Goal: Task Accomplishment & Management: Use online tool/utility

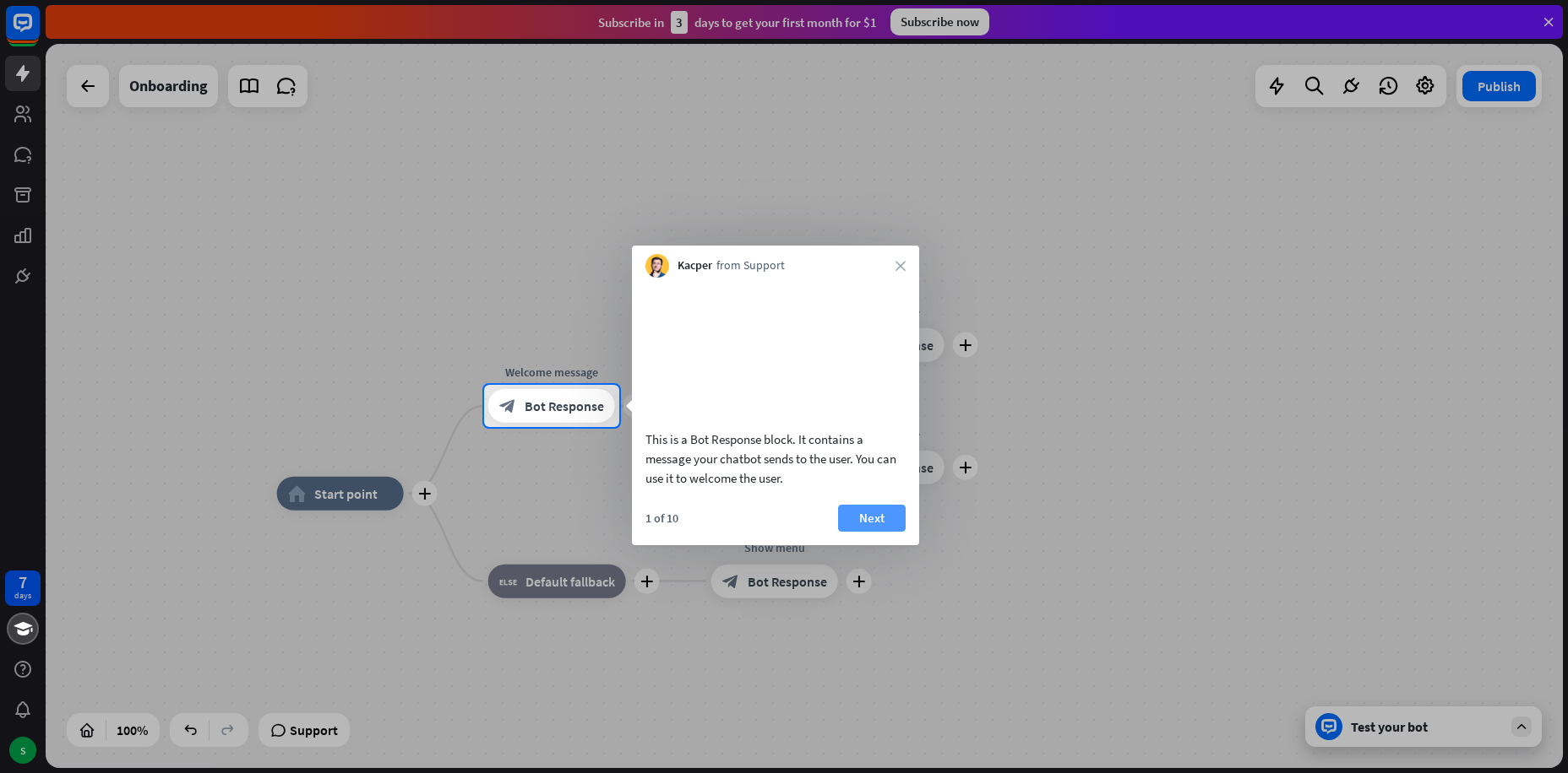
click at [883, 532] on button "Next" at bounding box center [871, 519] width 67 height 27
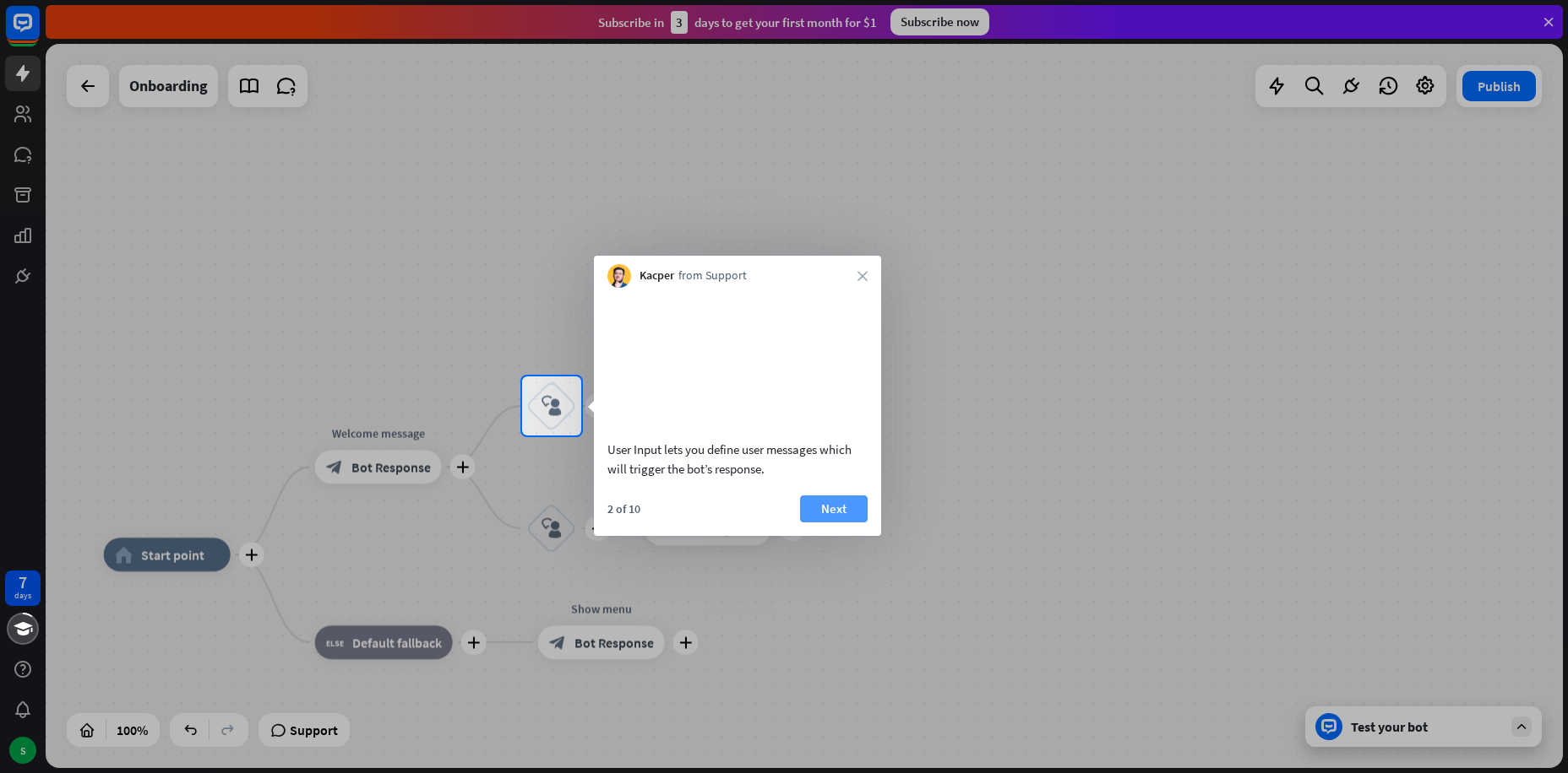
click at [844, 523] on button "Next" at bounding box center [833, 509] width 67 height 27
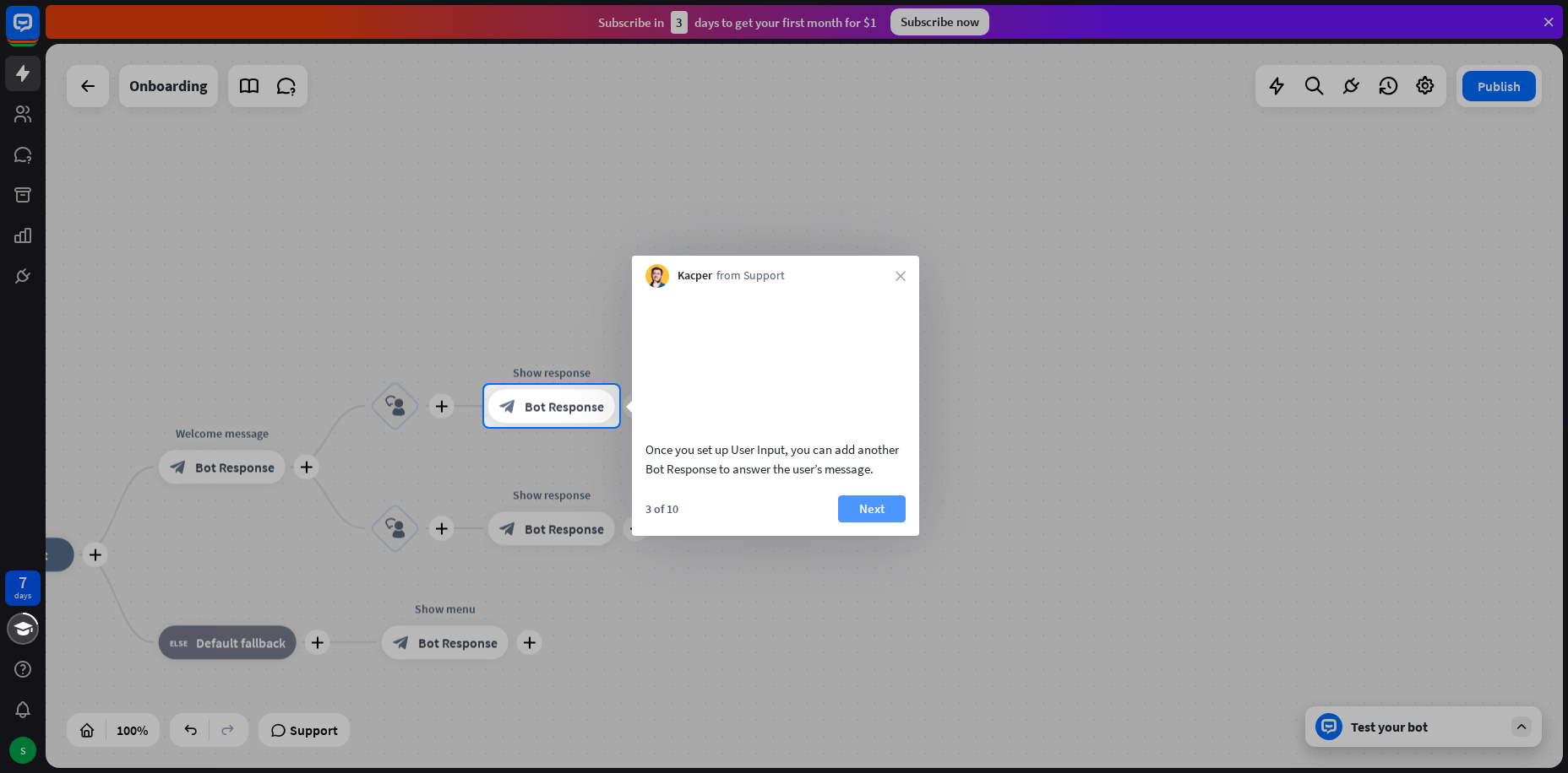
click at [853, 523] on button "Next" at bounding box center [871, 509] width 67 height 27
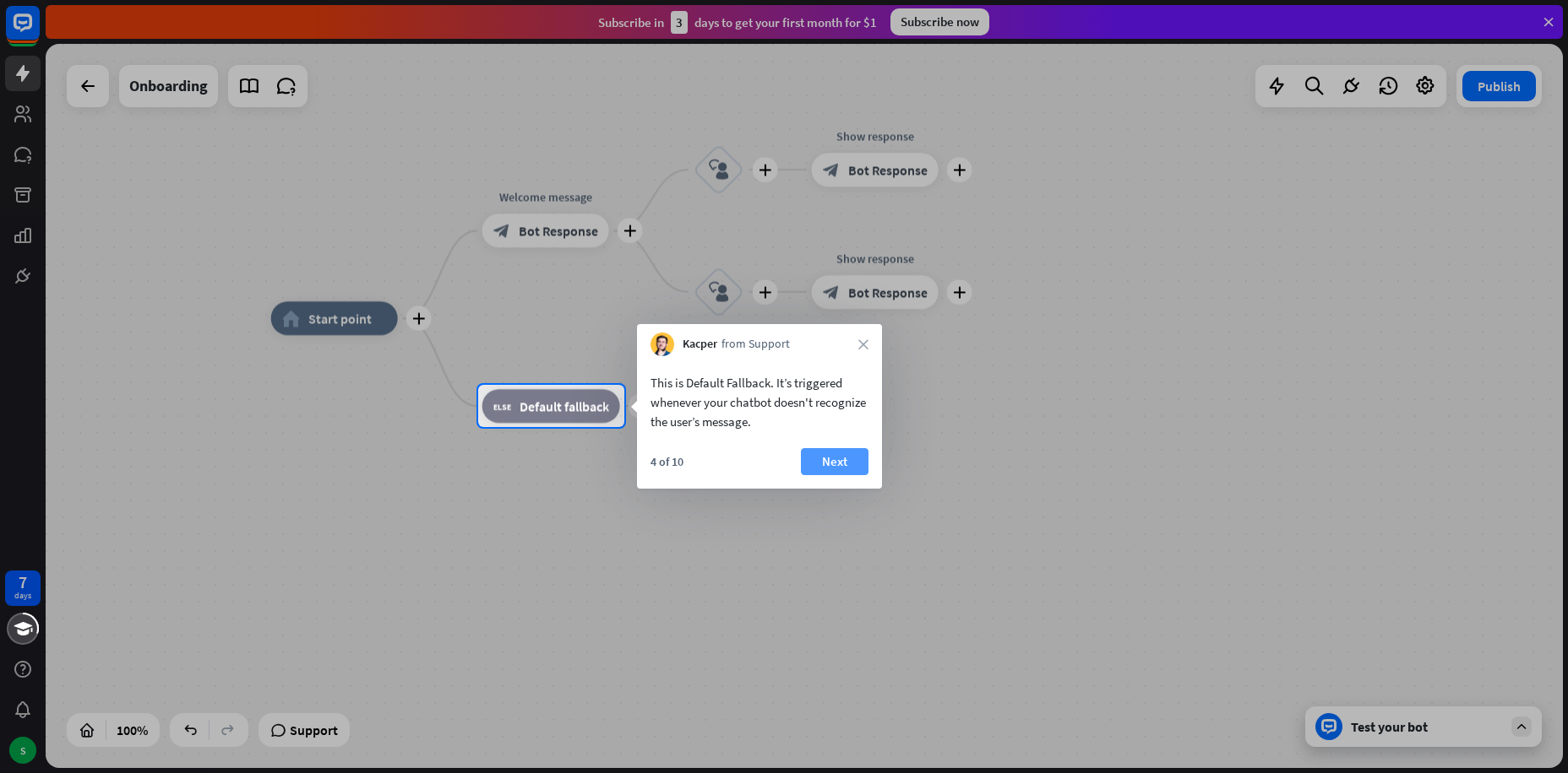
click at [829, 453] on button "Next" at bounding box center [834, 462] width 67 height 27
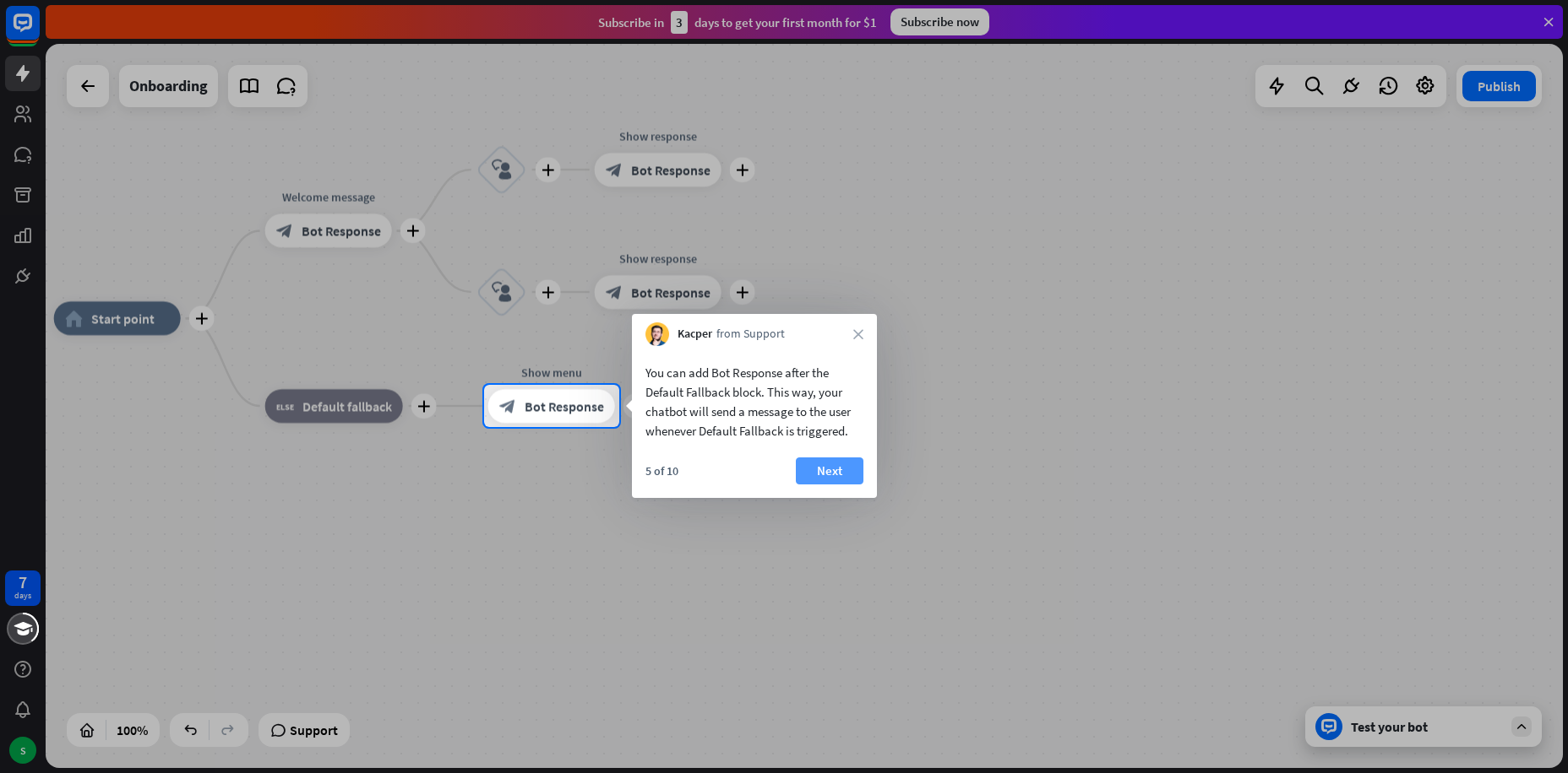
click at [835, 472] on button "Next" at bounding box center [829, 471] width 67 height 27
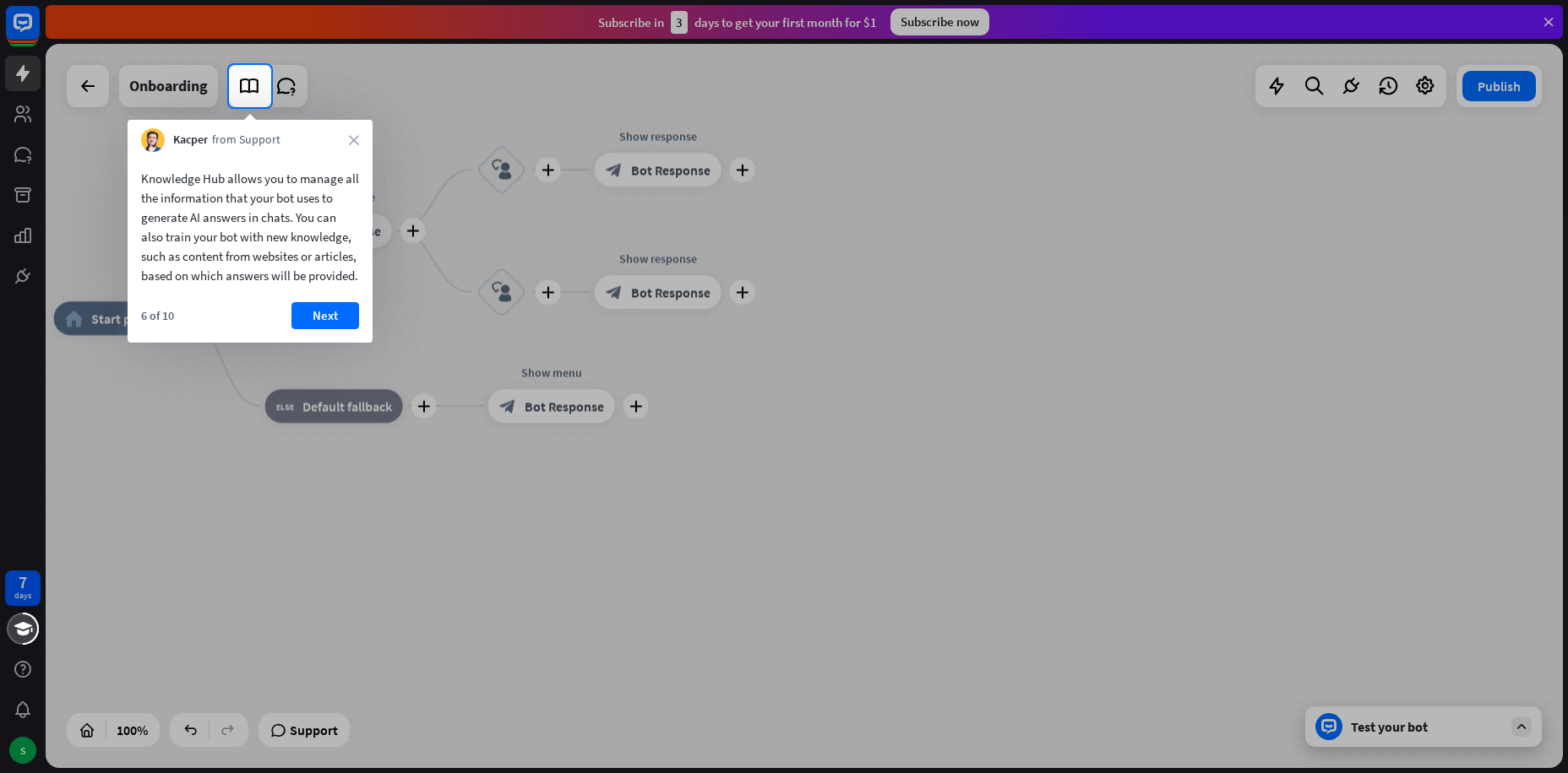
click at [320, 329] on button "Next" at bounding box center [325, 316] width 67 height 27
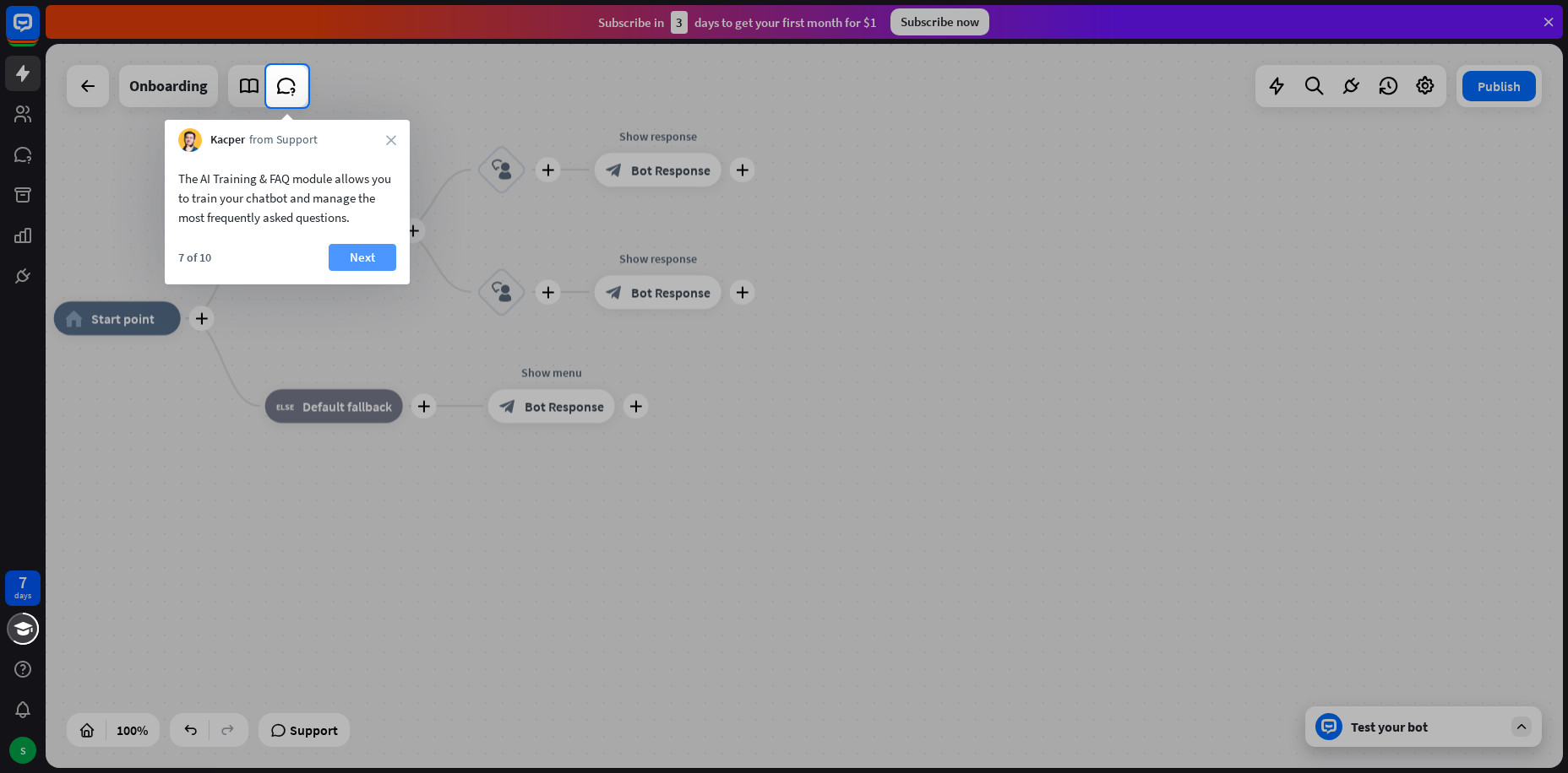
click at [346, 255] on button "Next" at bounding box center [362, 258] width 67 height 27
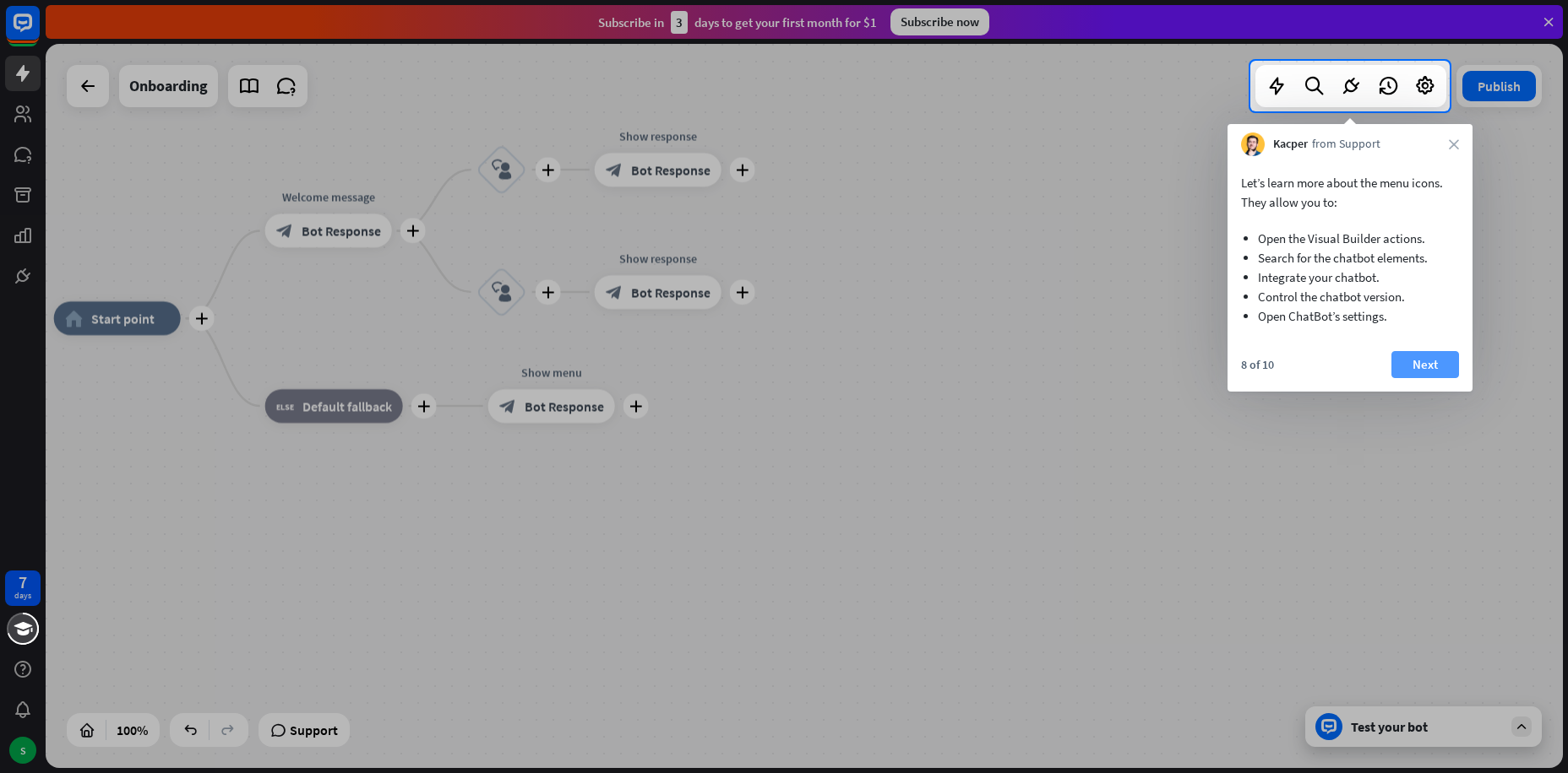
click at [1422, 360] on button "Next" at bounding box center [1424, 365] width 67 height 27
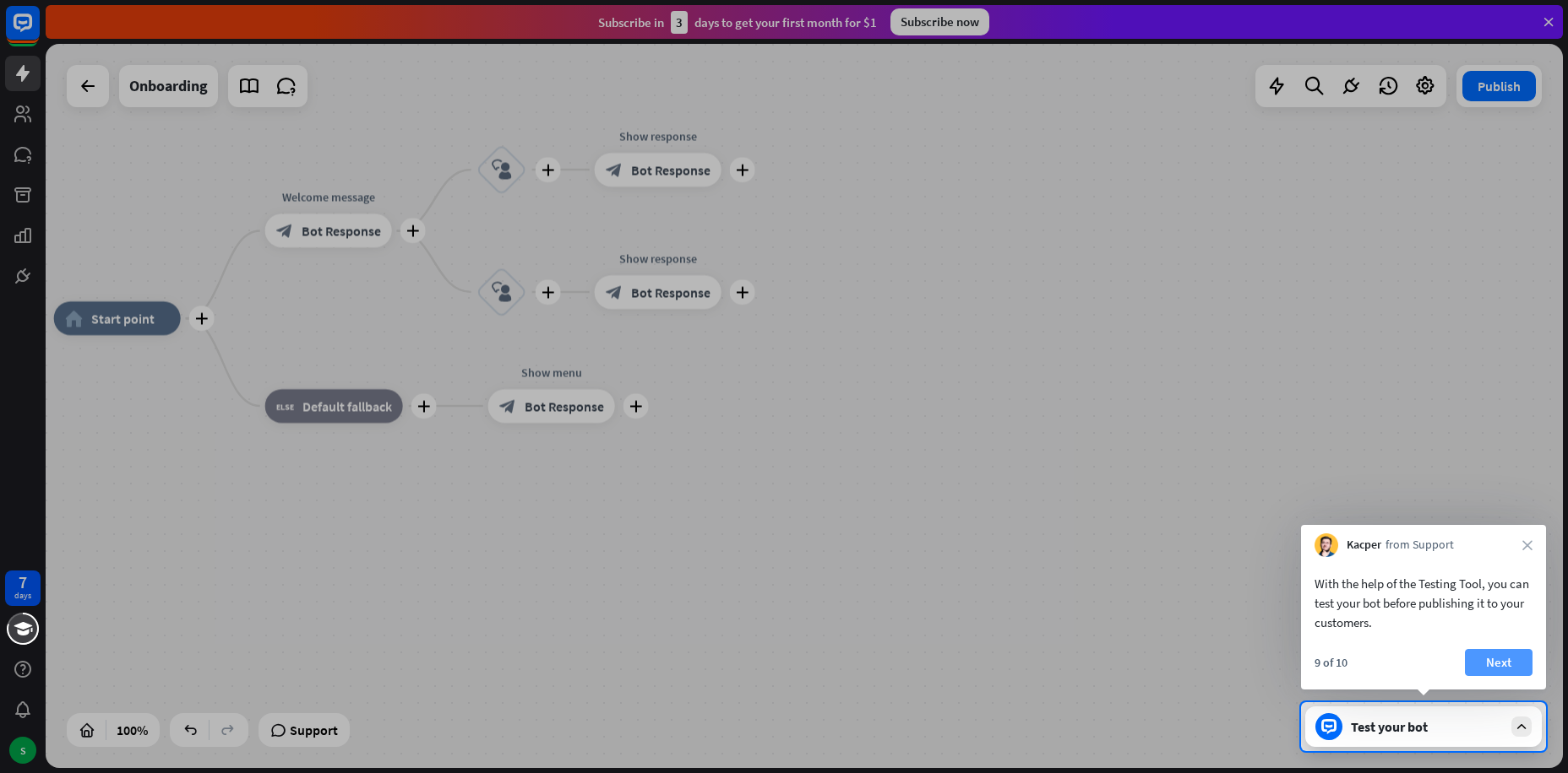
click at [1488, 665] on button "Next" at bounding box center [1498, 663] width 67 height 27
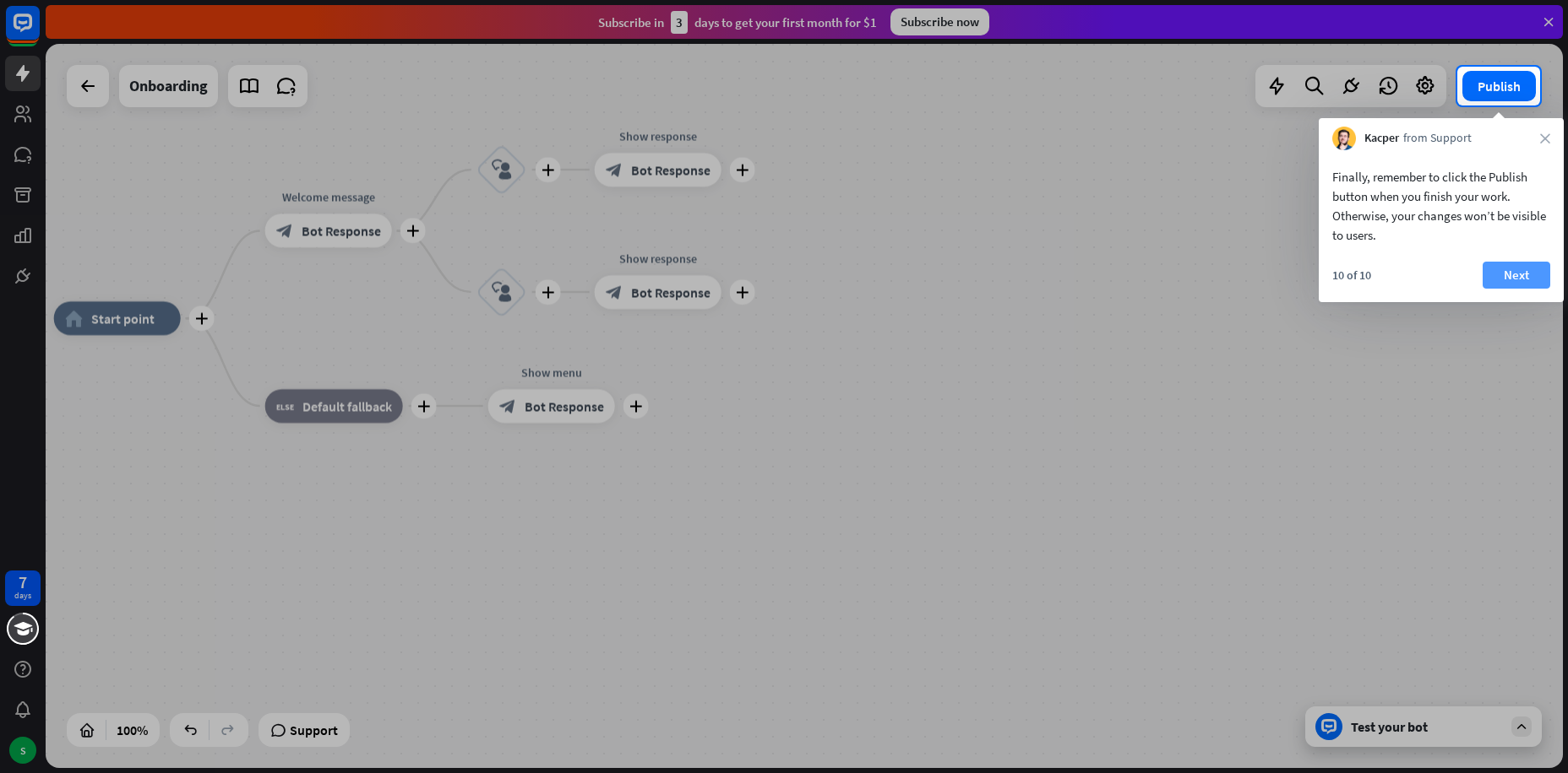
click at [1521, 278] on button "Next" at bounding box center [1515, 276] width 67 height 27
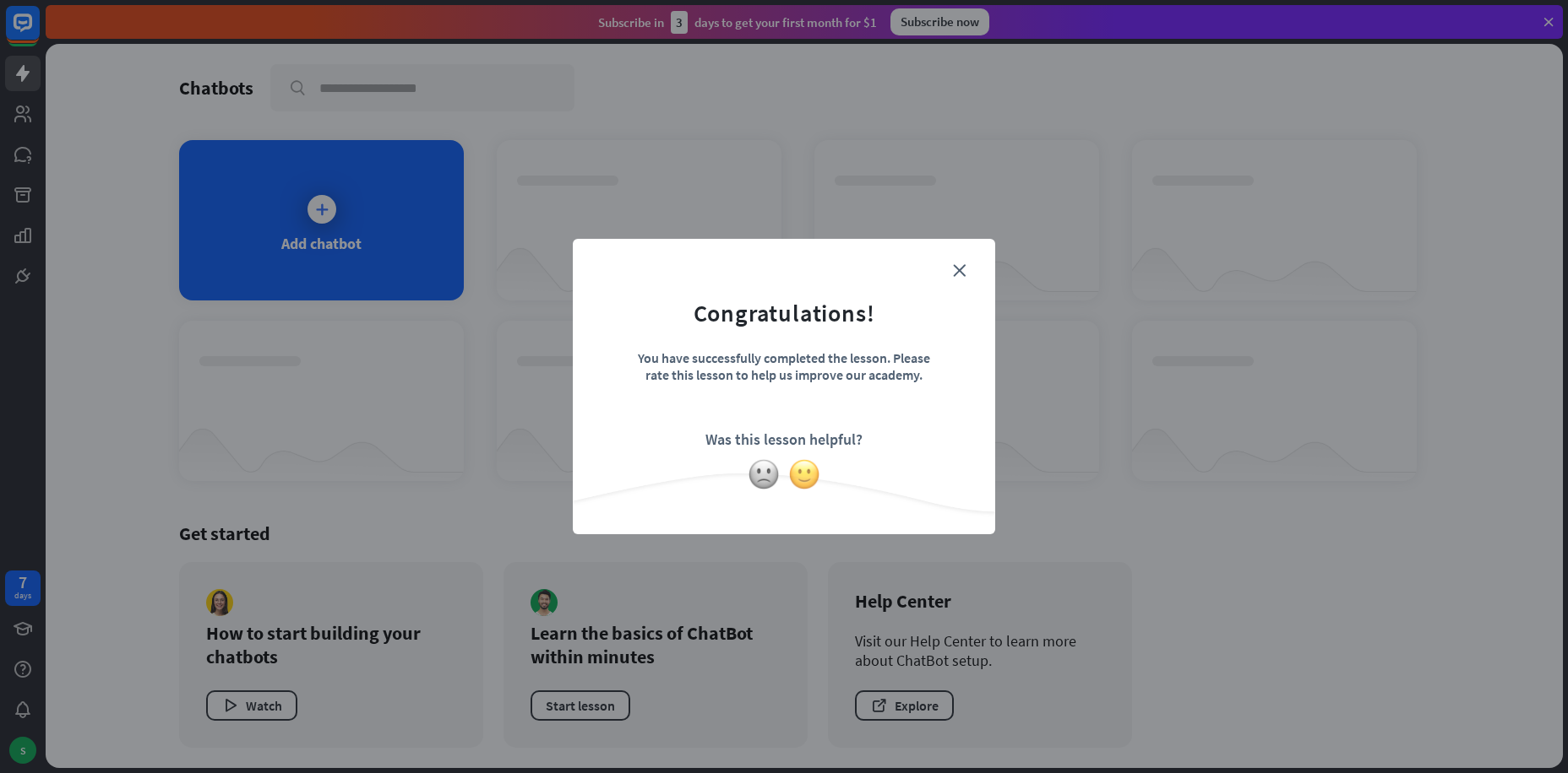
click at [801, 475] on img at bounding box center [804, 474] width 32 height 32
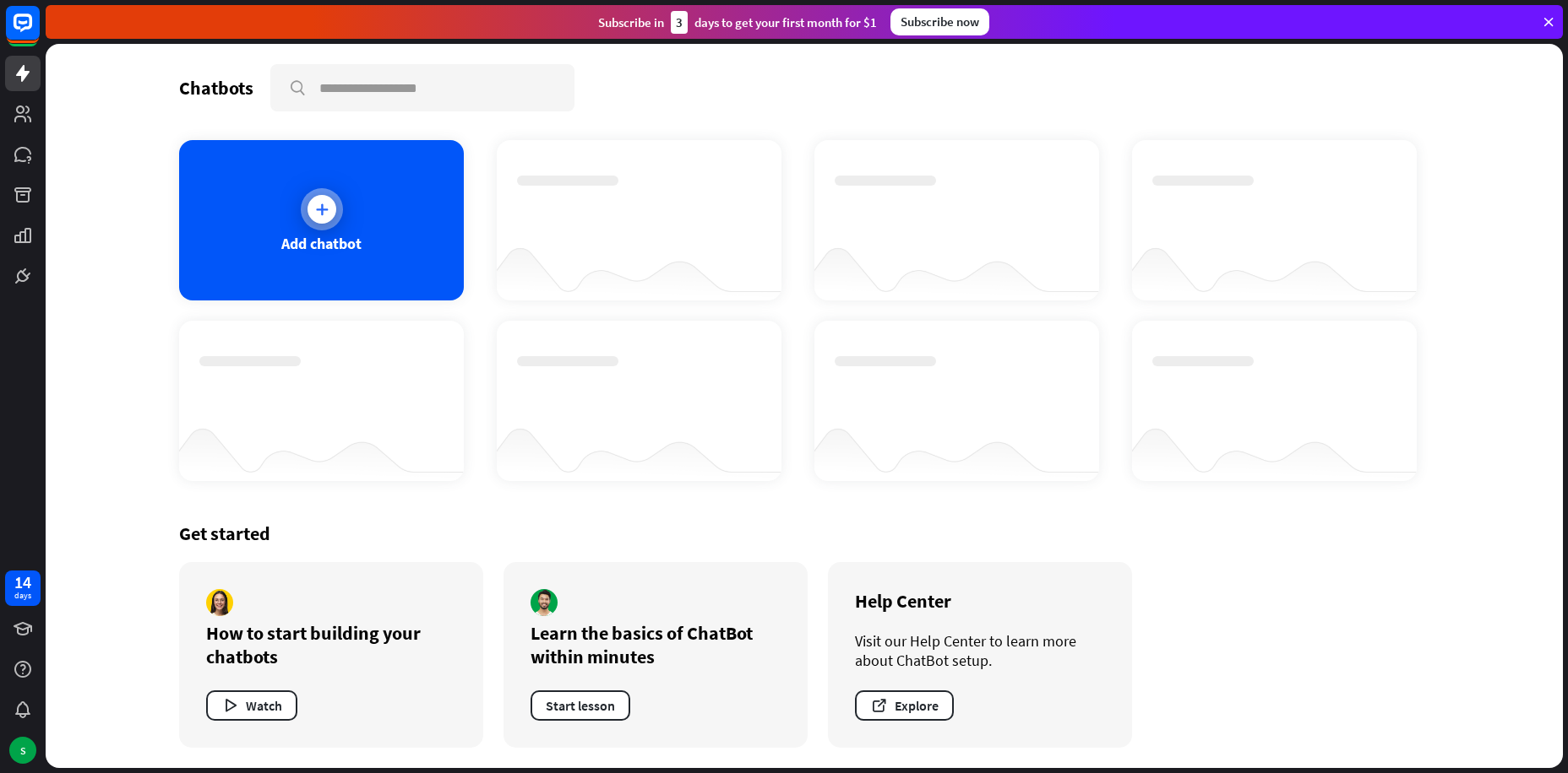
click at [316, 220] on div at bounding box center [321, 209] width 28 height 28
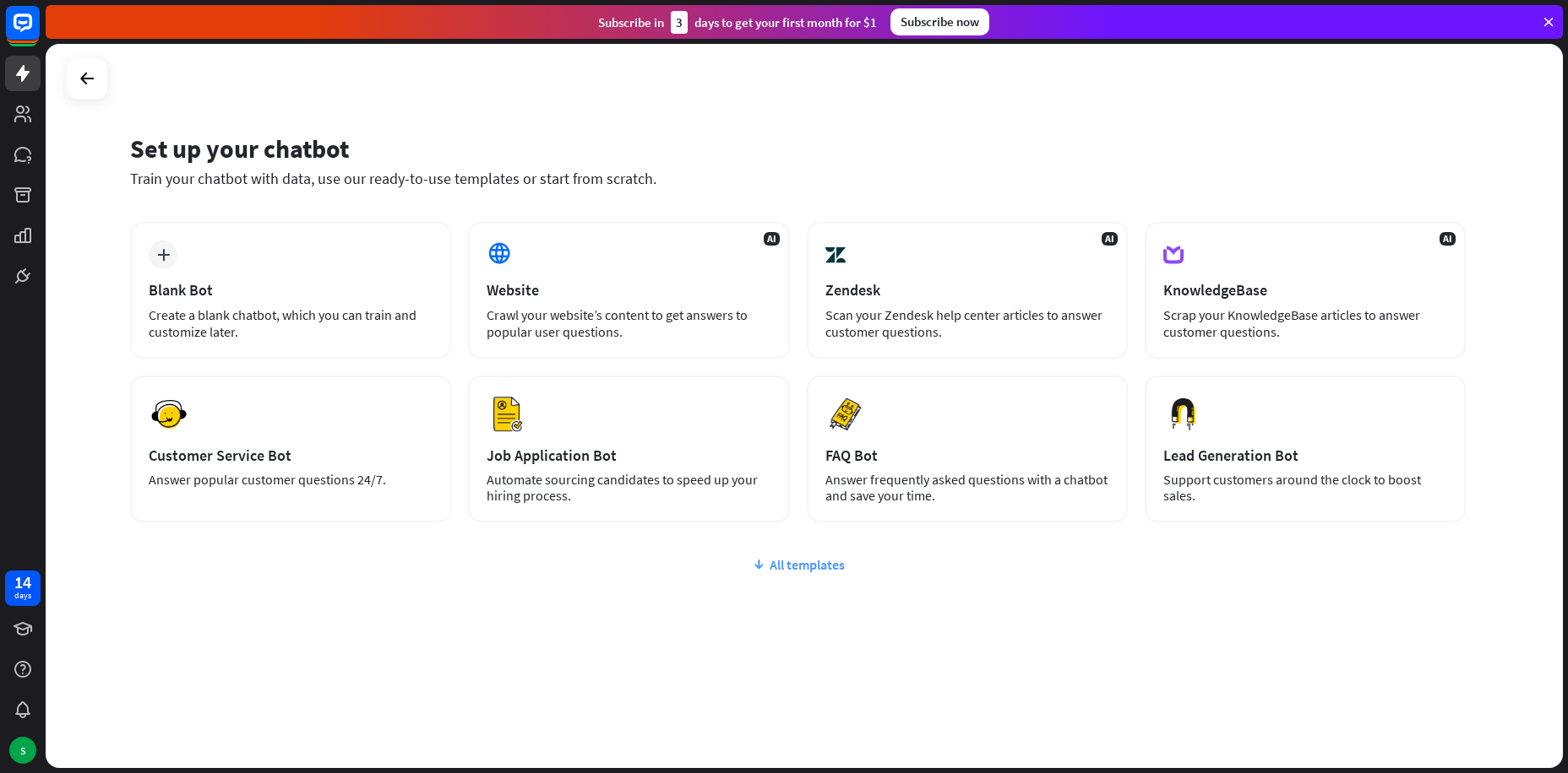
click at [803, 569] on div "All templates" at bounding box center [798, 564] width 1335 height 17
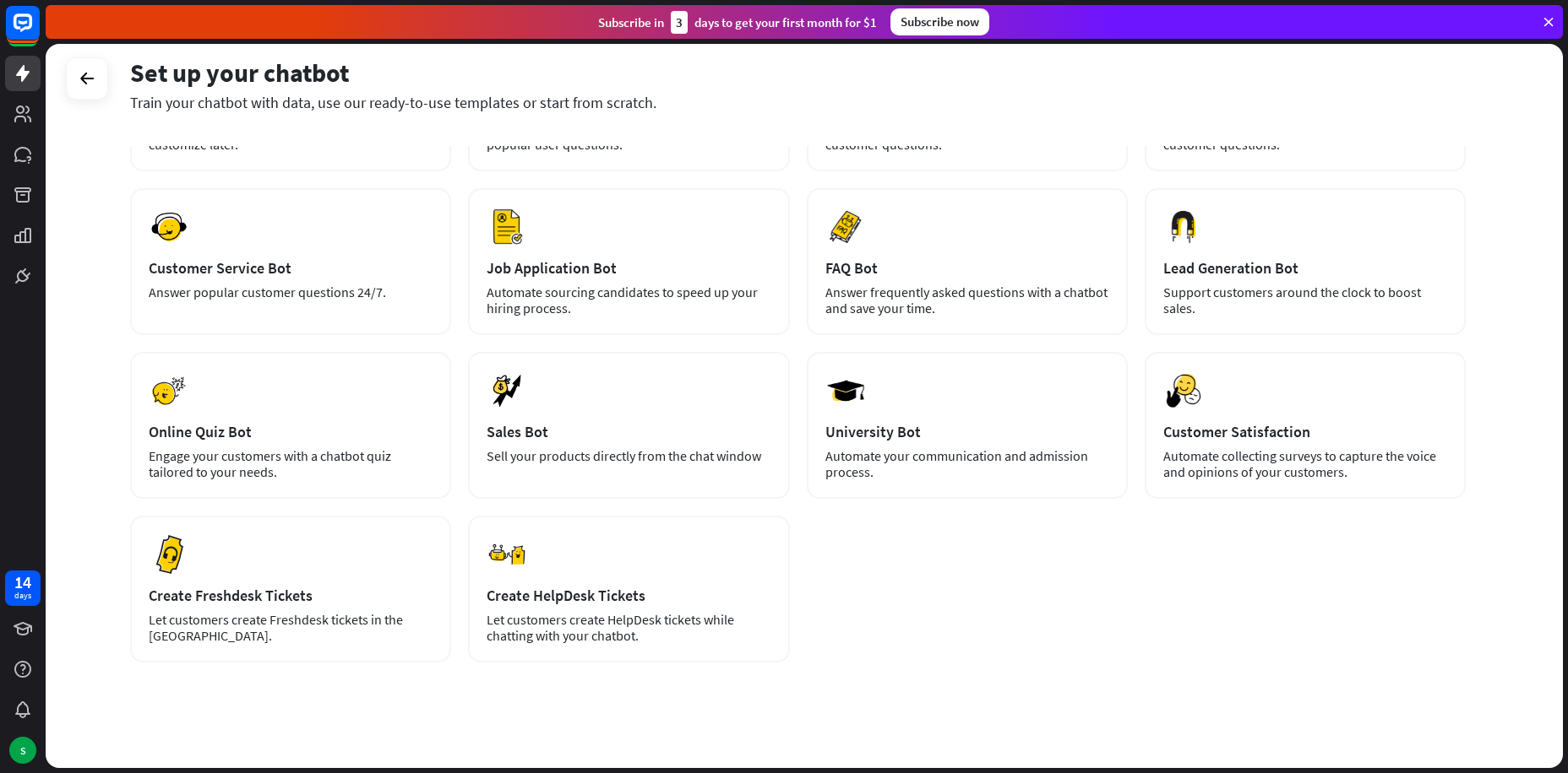
scroll to position [200, 0]
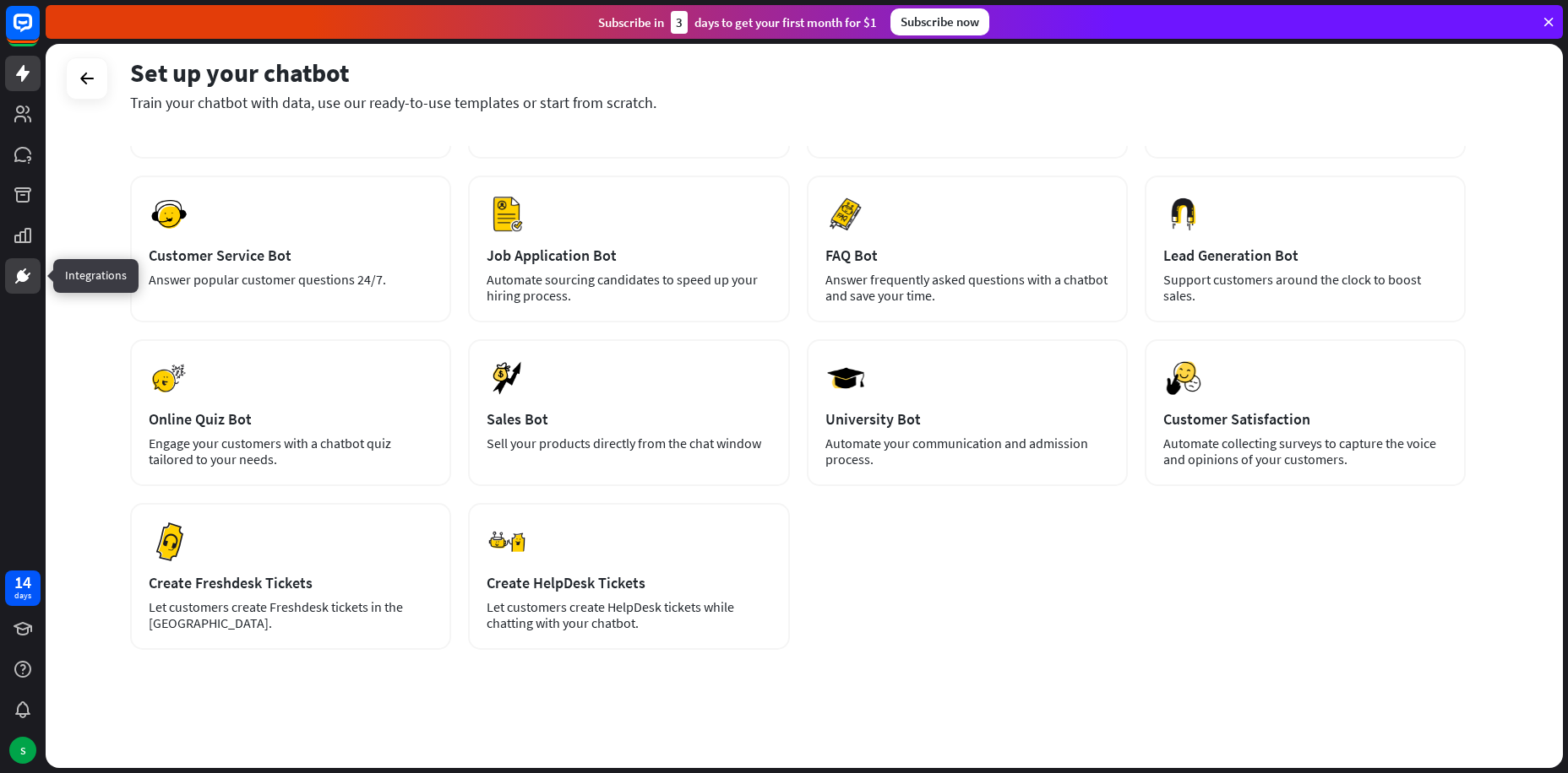
click at [25, 266] on icon at bounding box center [22, 276] width 21 height 21
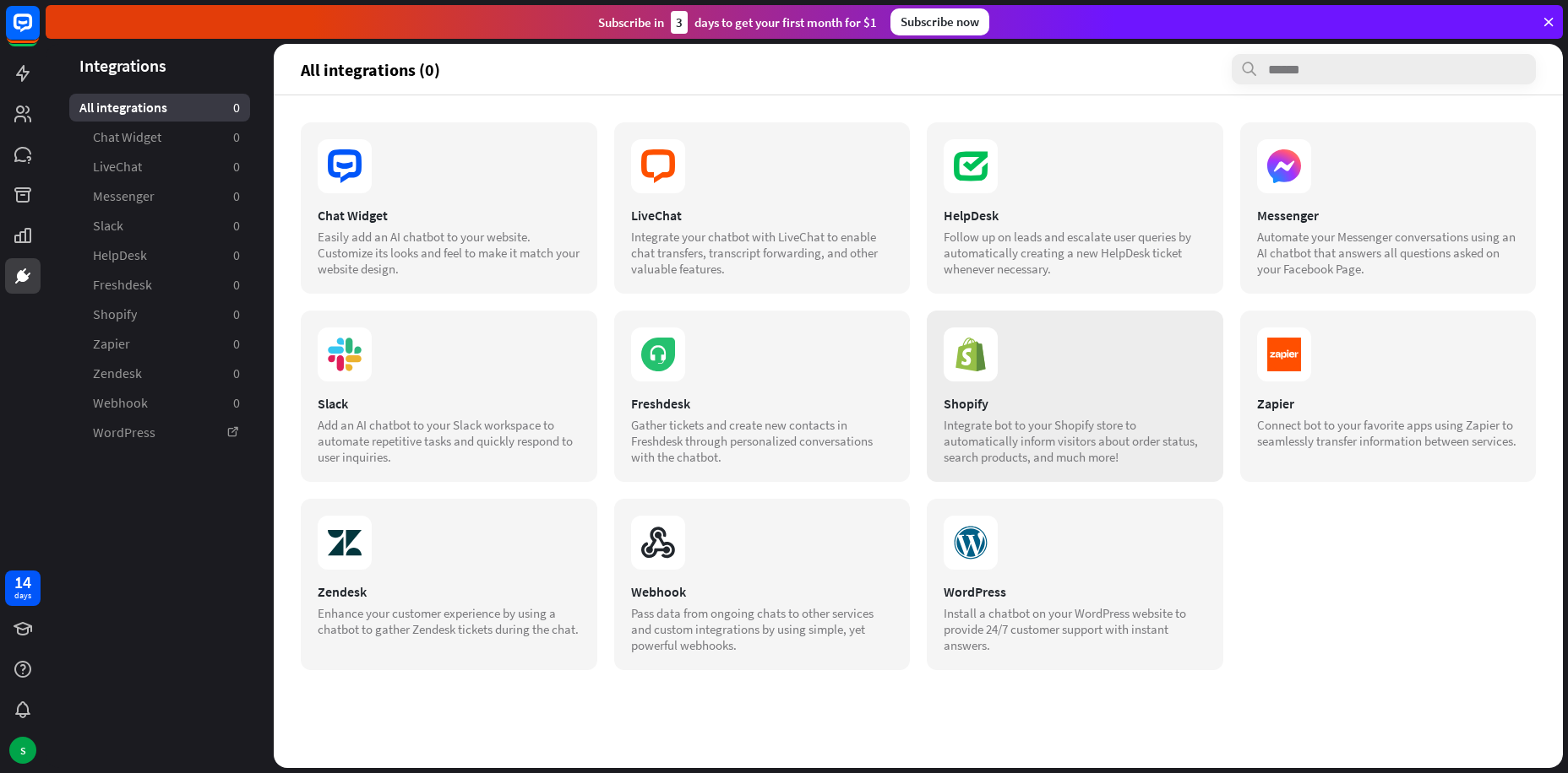
click at [1144, 441] on div "Integrate bot to your Shopify store to automatically inform visitors about orde…" at bounding box center [1074, 441] width 263 height 48
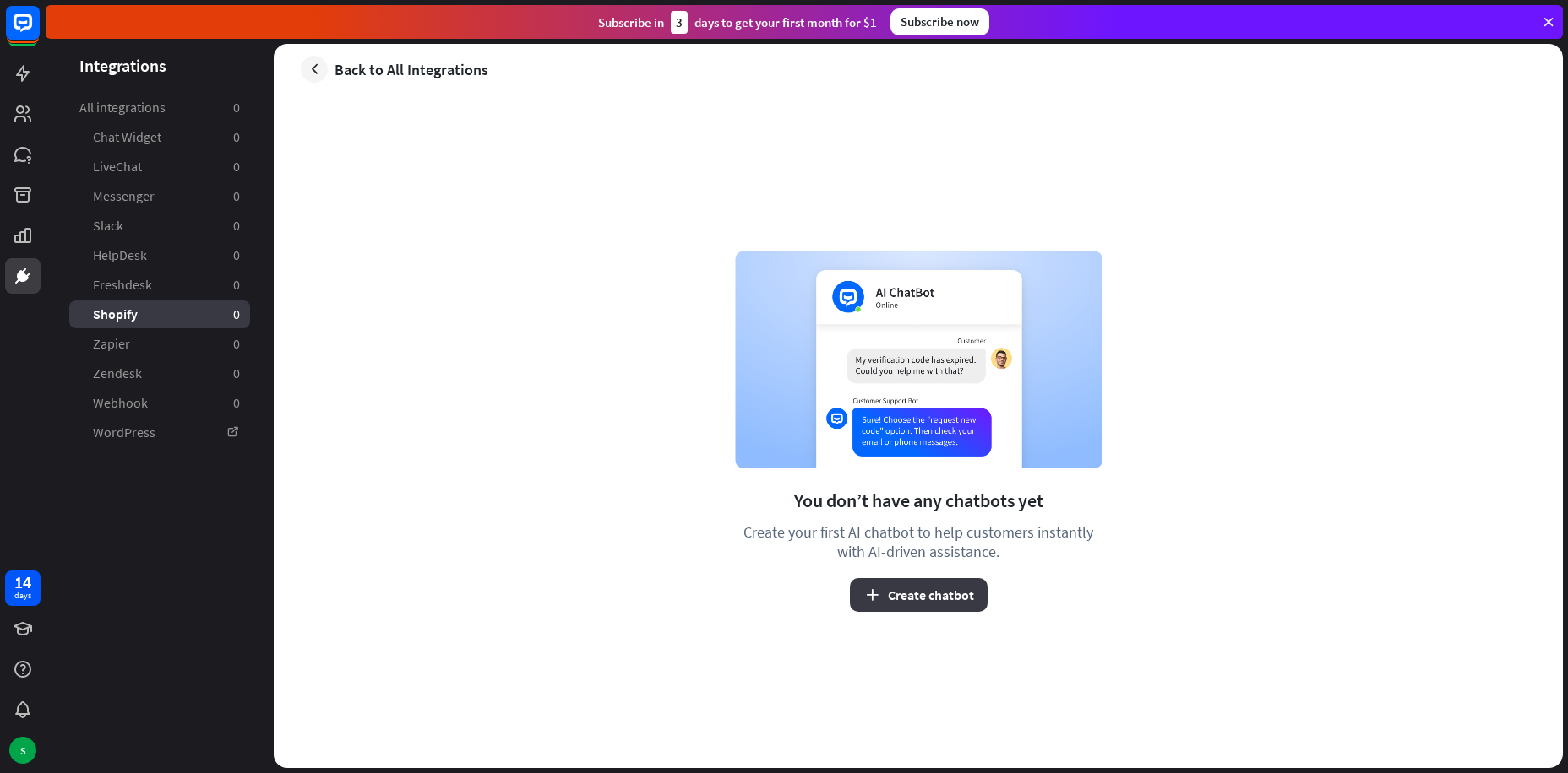
click at [930, 598] on button "Create chatbot" at bounding box center [918, 595] width 138 height 34
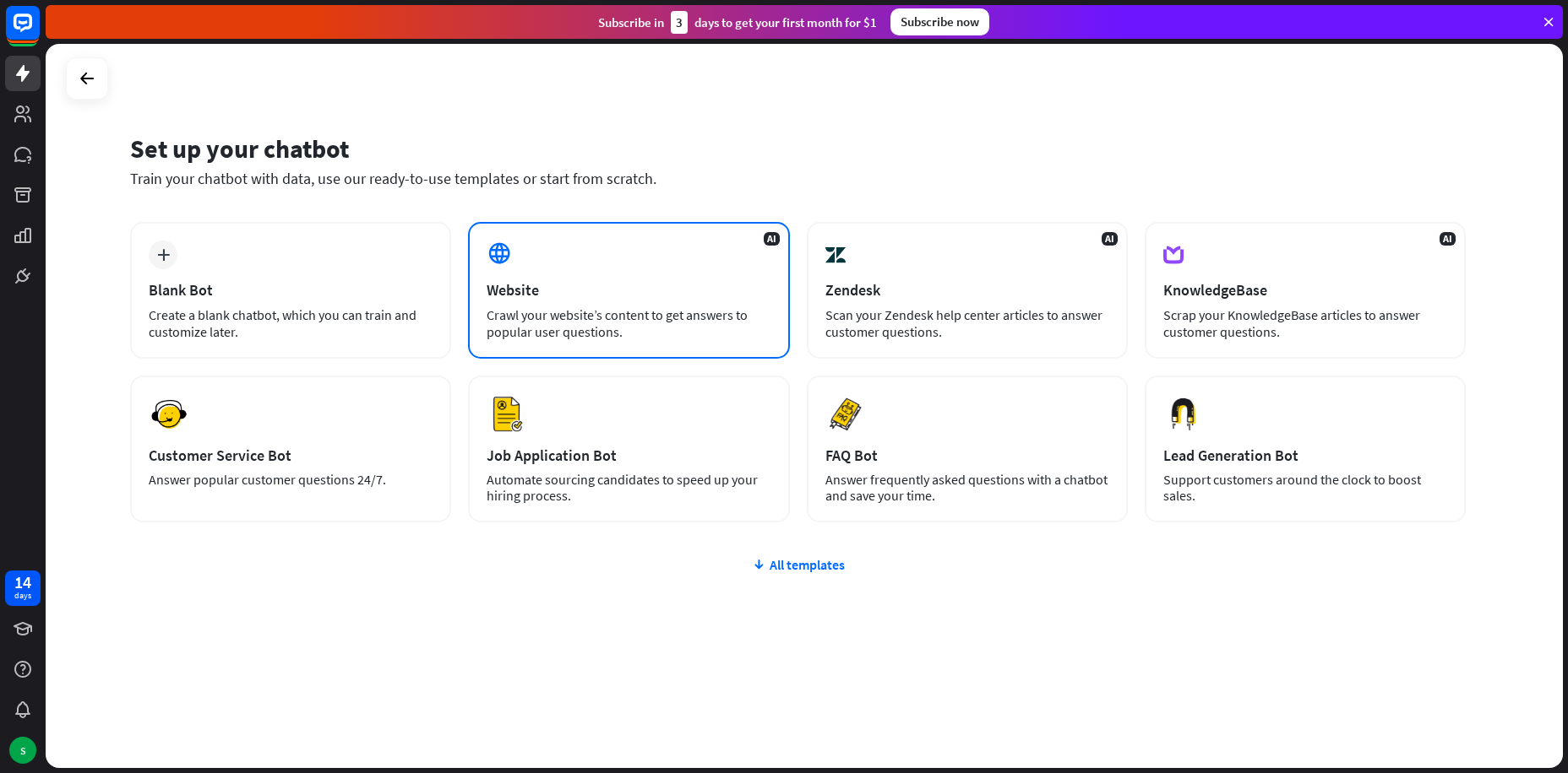
click at [654, 323] on div "Crawl your website’s content to get answers to popular user questions." at bounding box center [629, 323] width 283 height 34
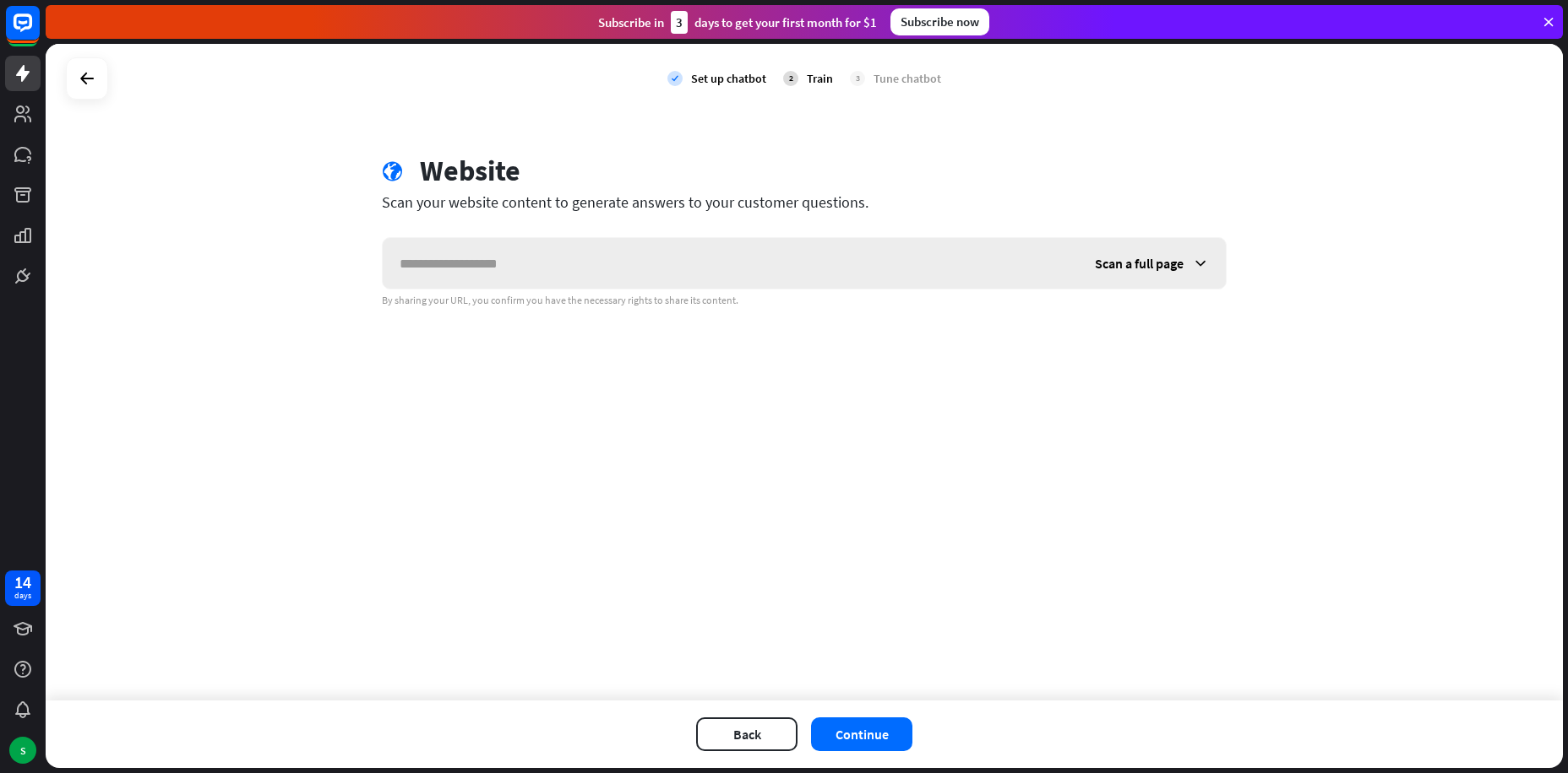
click at [810, 250] on input "text" at bounding box center [729, 264] width 695 height 51
click at [1156, 267] on span "Scan a full page" at bounding box center [1139, 263] width 89 height 17
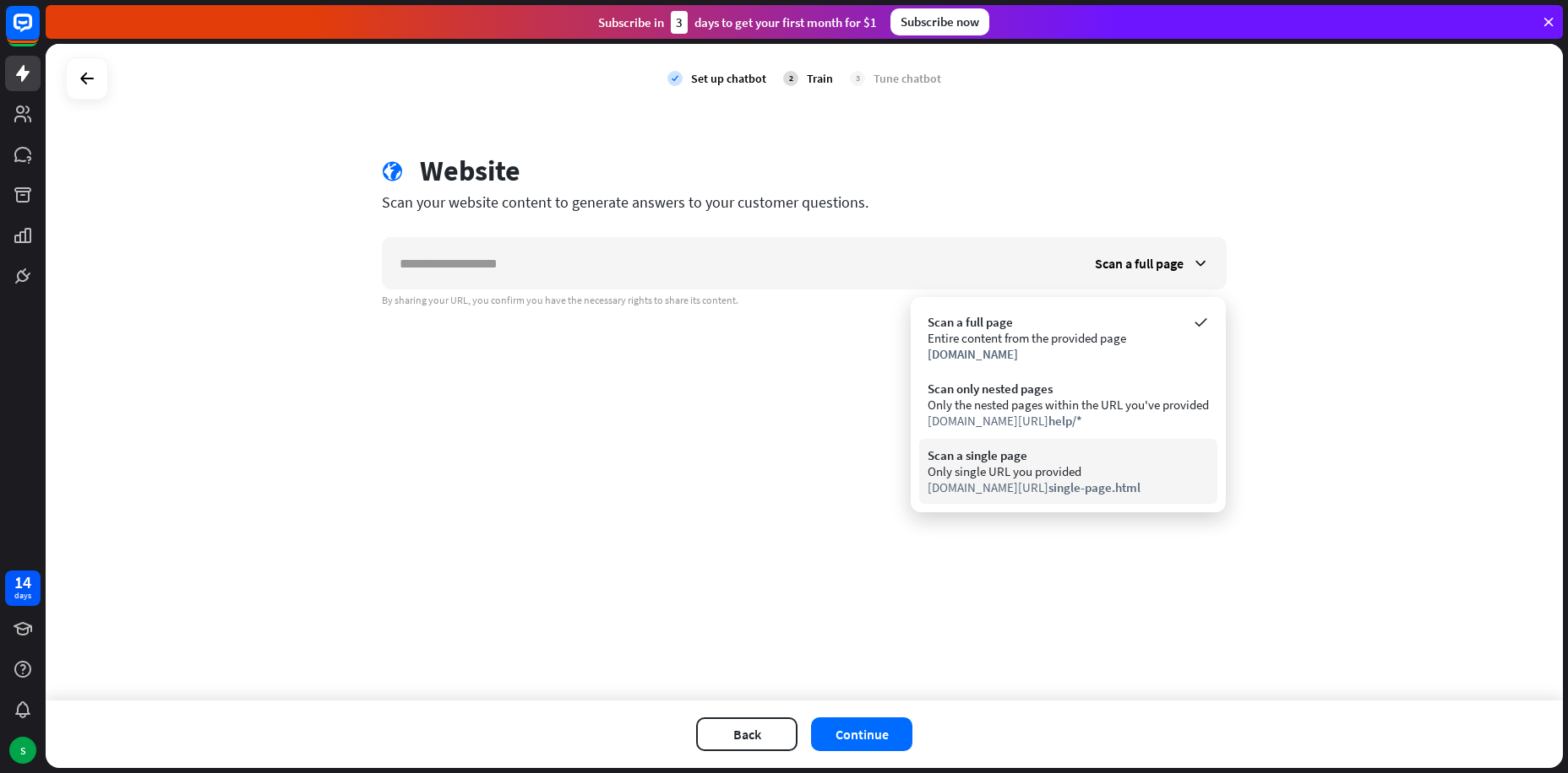
click at [1064, 477] on div "Only single URL you provided" at bounding box center [1068, 471] width 282 height 16
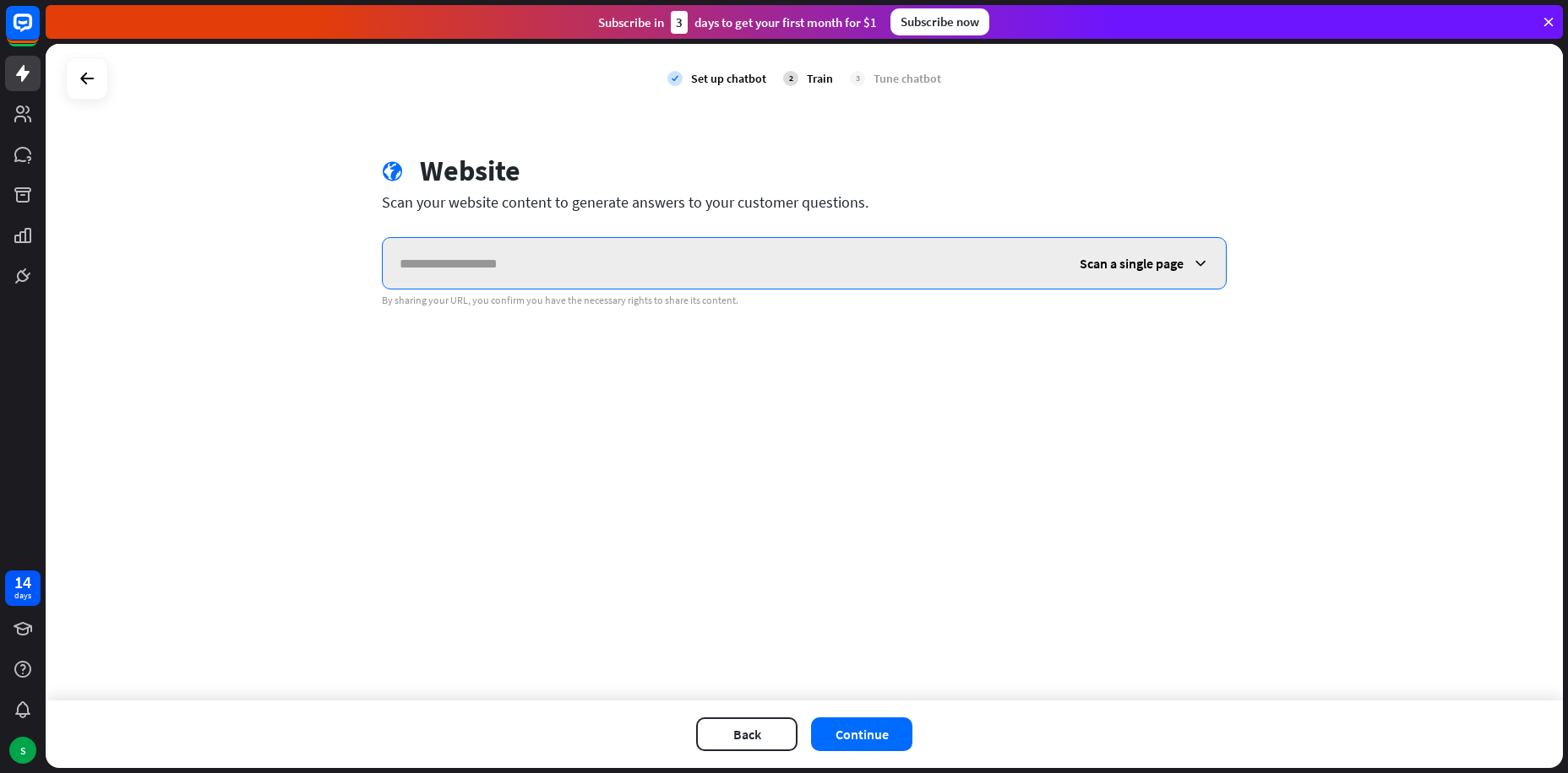
click at [816, 270] on input "text" at bounding box center [721, 264] width 679 height 51
click at [526, 276] on input "text" at bounding box center [721, 264] width 679 height 51
paste input "**********"
type input "**********"
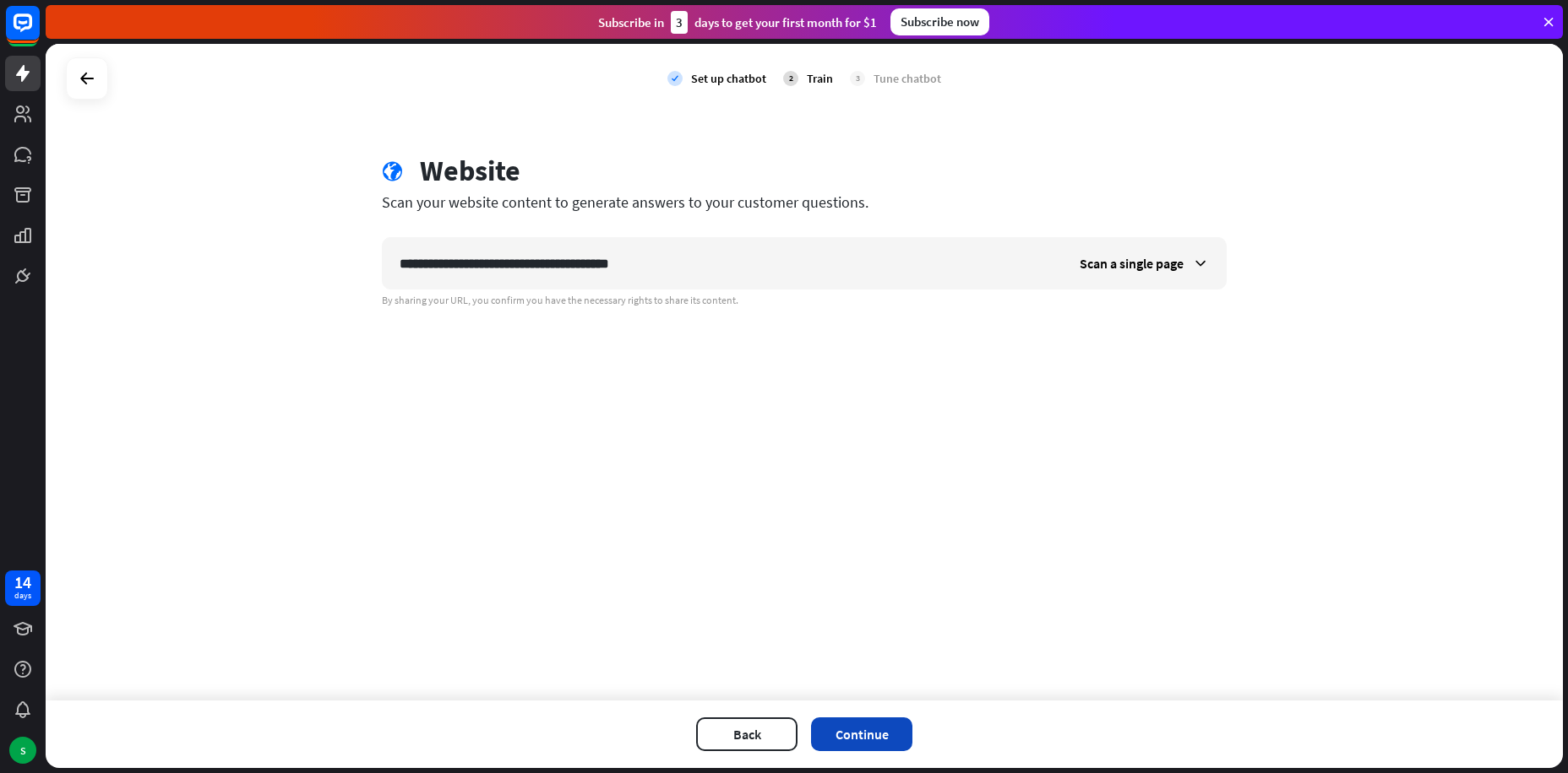
click at [865, 726] on button "Continue" at bounding box center [861, 734] width 102 height 34
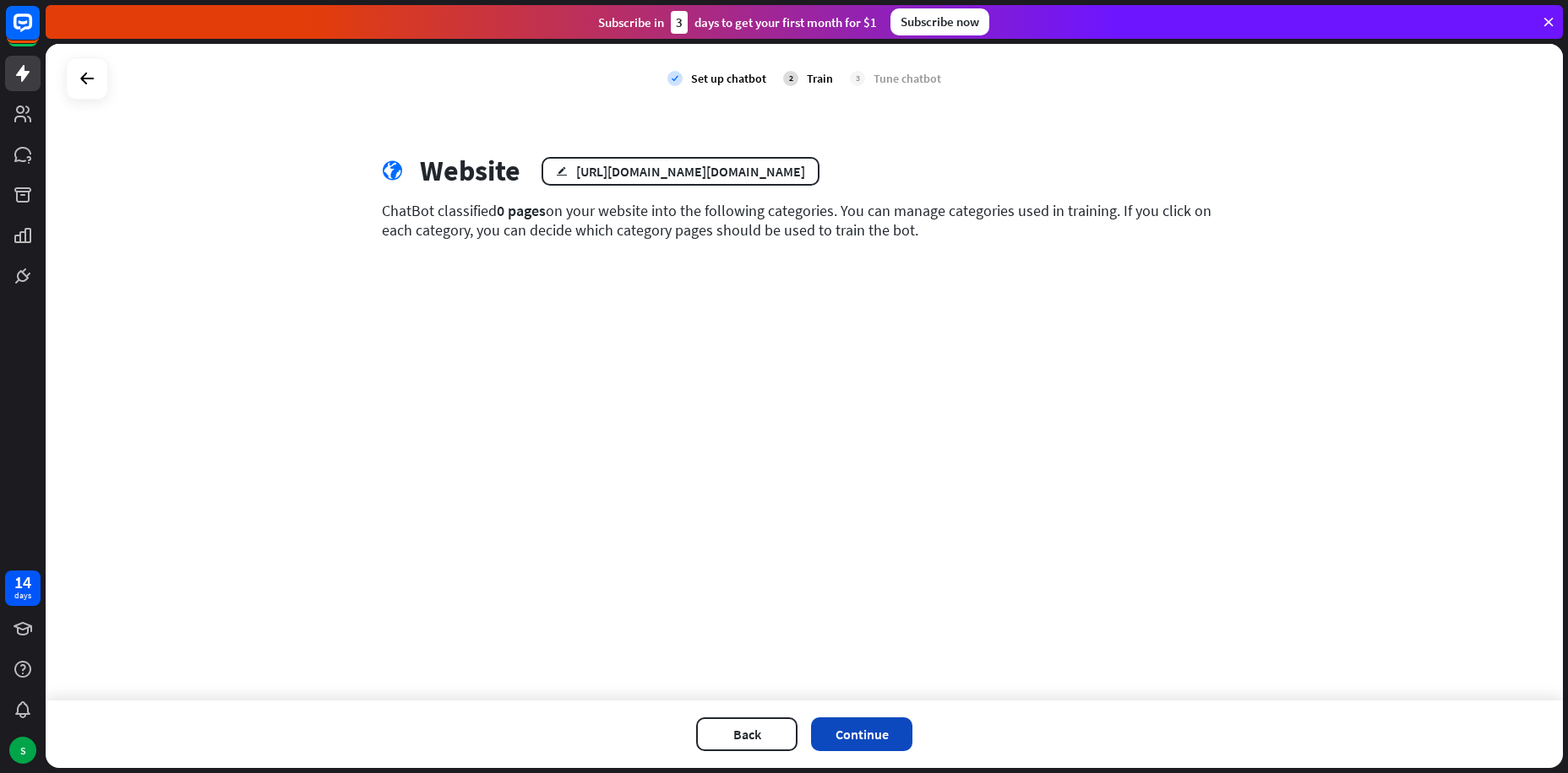
click at [831, 723] on button "Continue" at bounding box center [861, 734] width 102 height 34
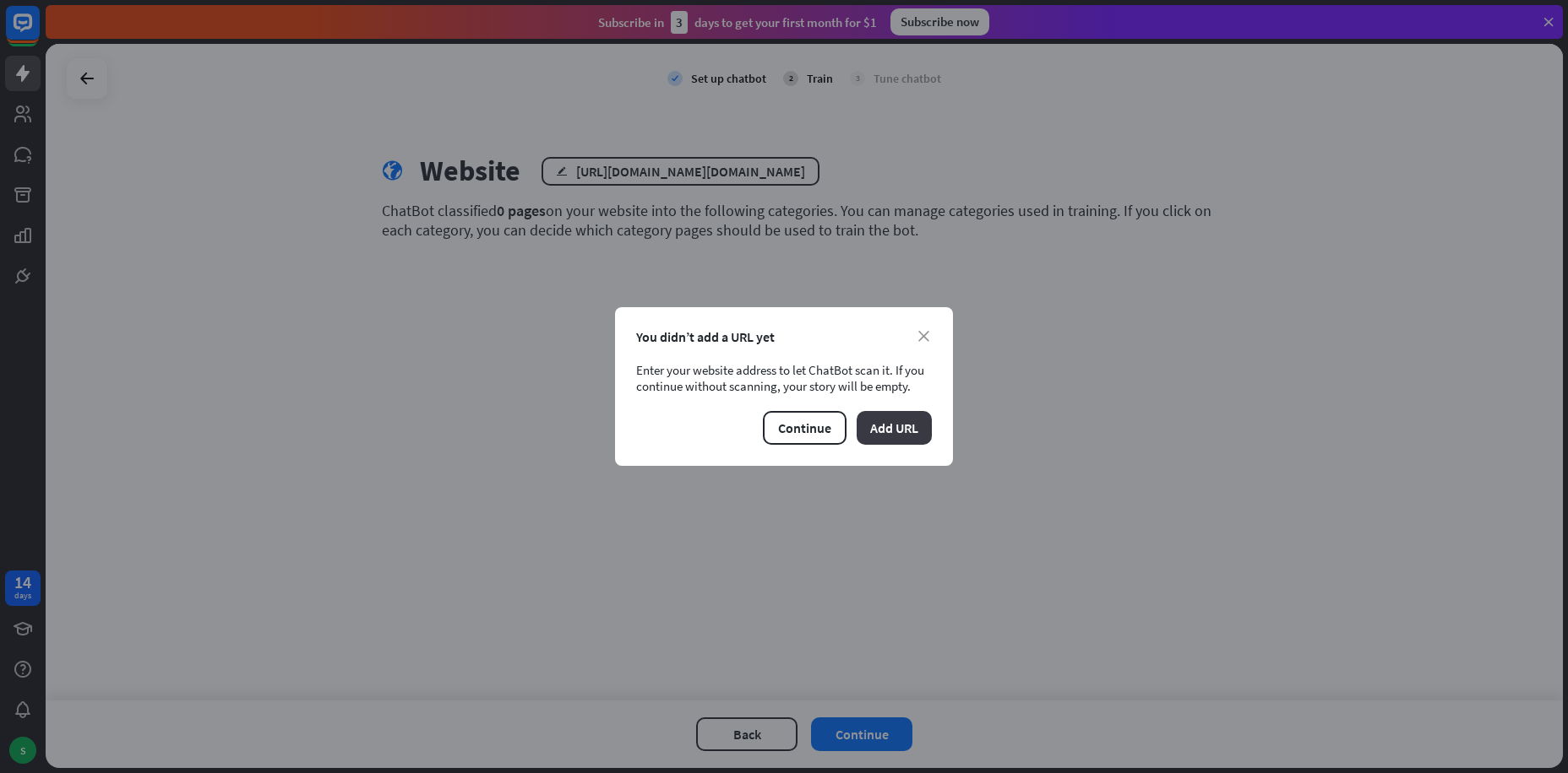
click at [899, 436] on button "Add URL" at bounding box center [893, 428] width 75 height 34
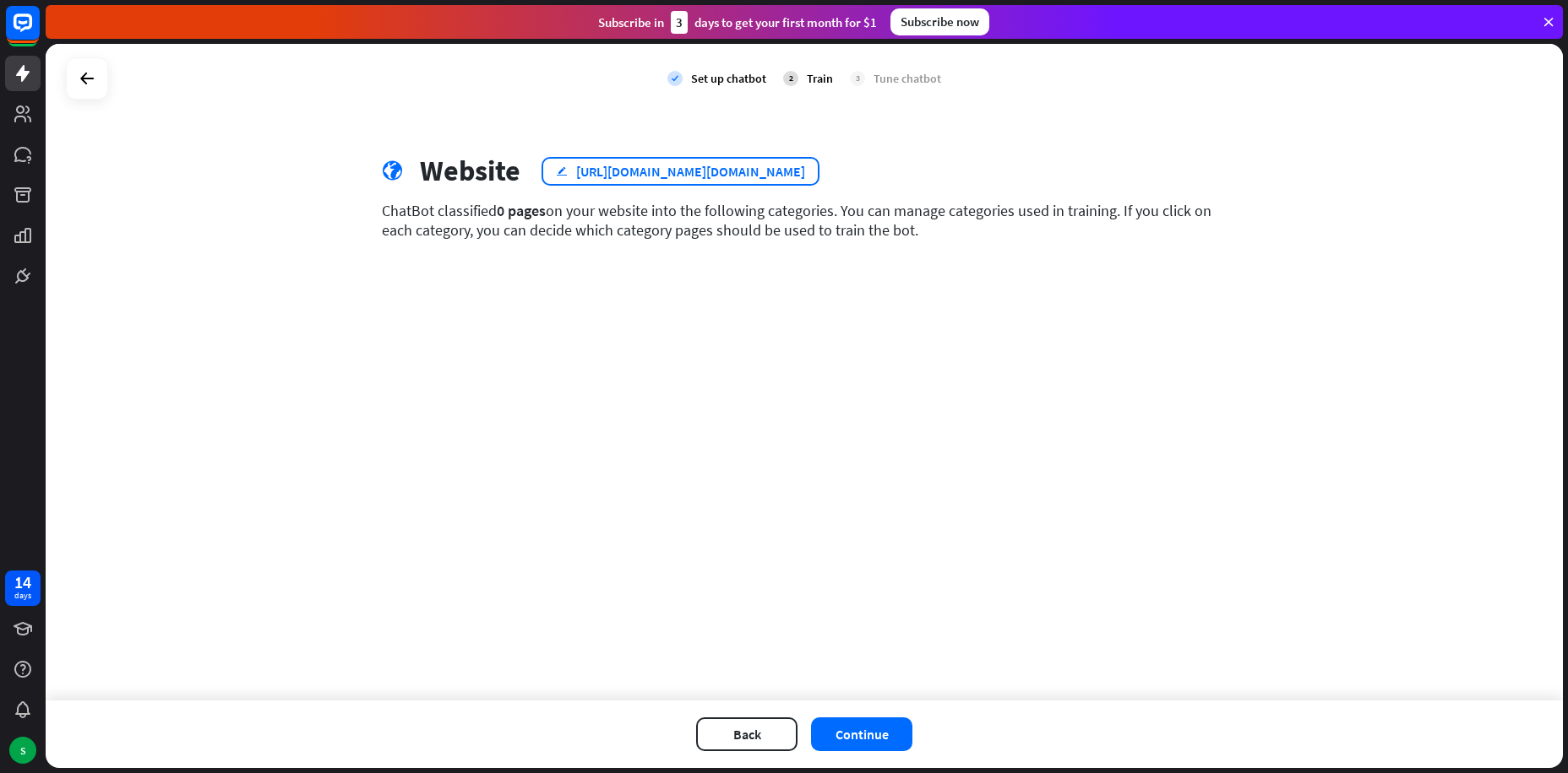
click at [805, 176] on div "[URL][DOMAIN_NAME][DOMAIN_NAME]" at bounding box center [690, 171] width 229 height 17
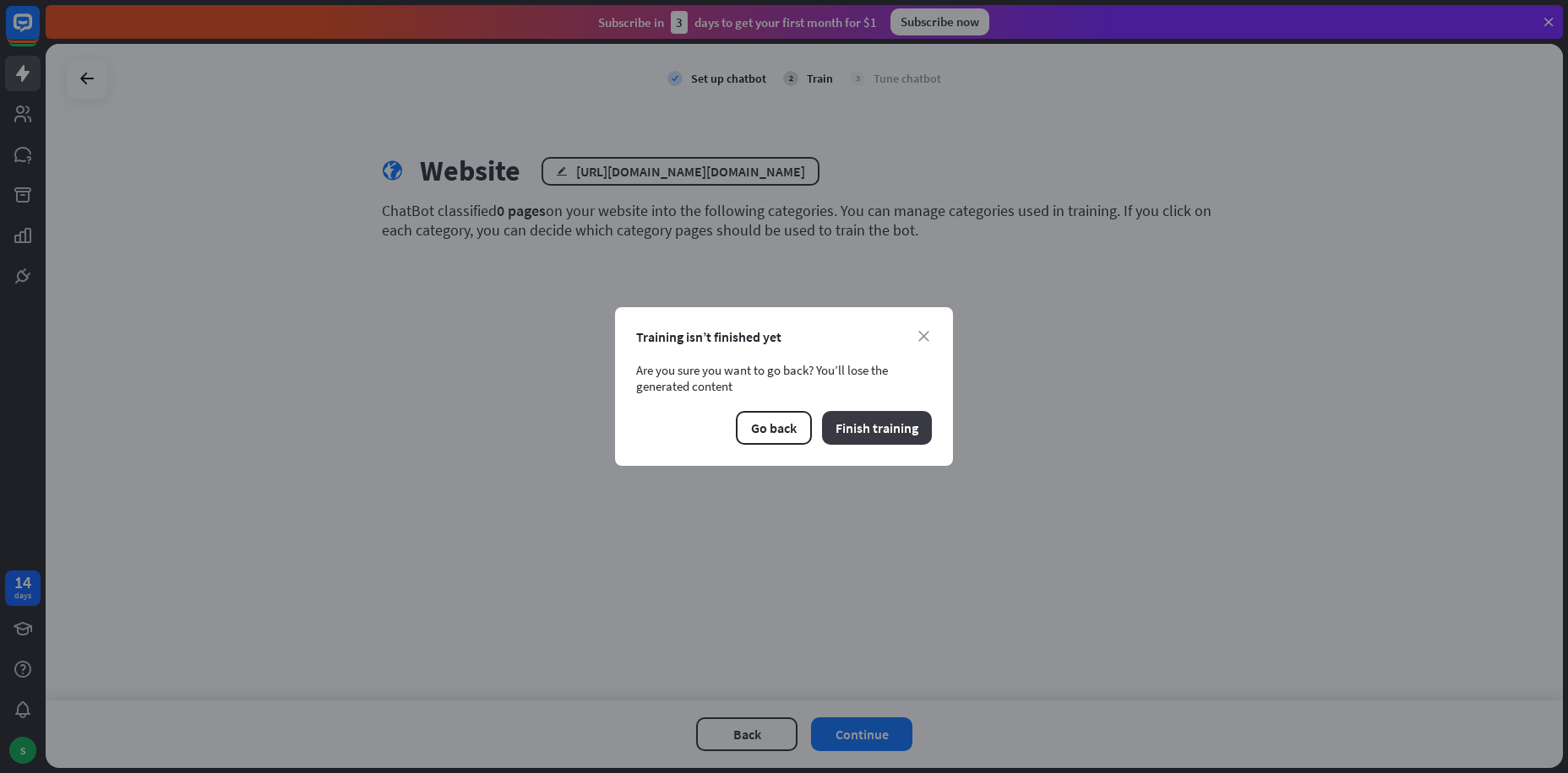
click at [851, 432] on button "Finish training" at bounding box center [877, 428] width 109 height 34
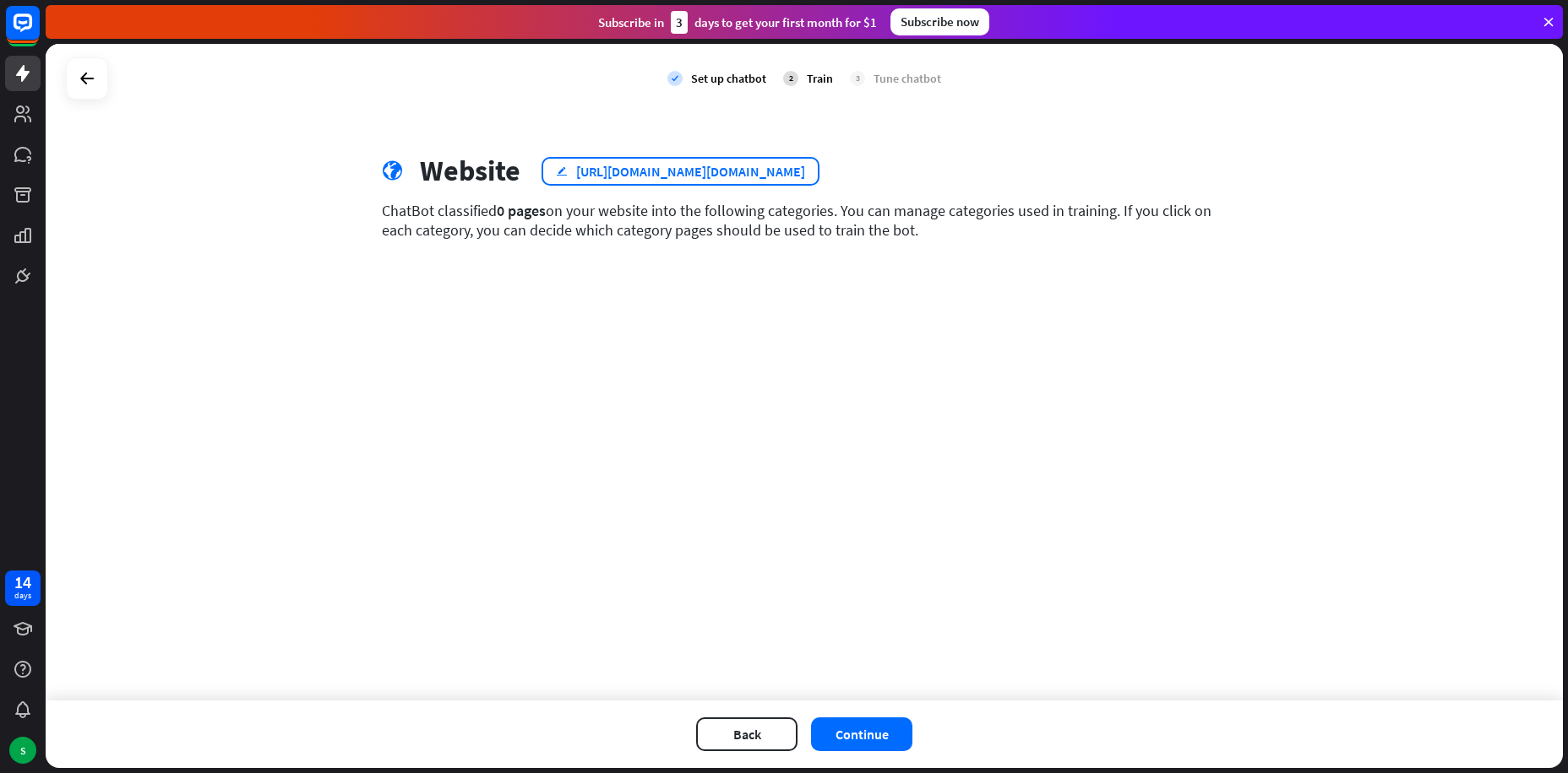
click at [805, 177] on div "[URL][DOMAIN_NAME][DOMAIN_NAME]" at bounding box center [690, 171] width 229 height 17
click at [826, 177] on div "close Training isn’t finished yet Are you sure you want to go back? You’ll lose…" at bounding box center [784, 386] width 1568 height 773
click at [805, 177] on div "[URL][DOMAIN_NAME][DOMAIN_NAME]" at bounding box center [690, 171] width 229 height 17
click at [633, 191] on div "close Training isn’t finished yet Are you sure you want to go back? You’ll lose…" at bounding box center [784, 386] width 1568 height 773
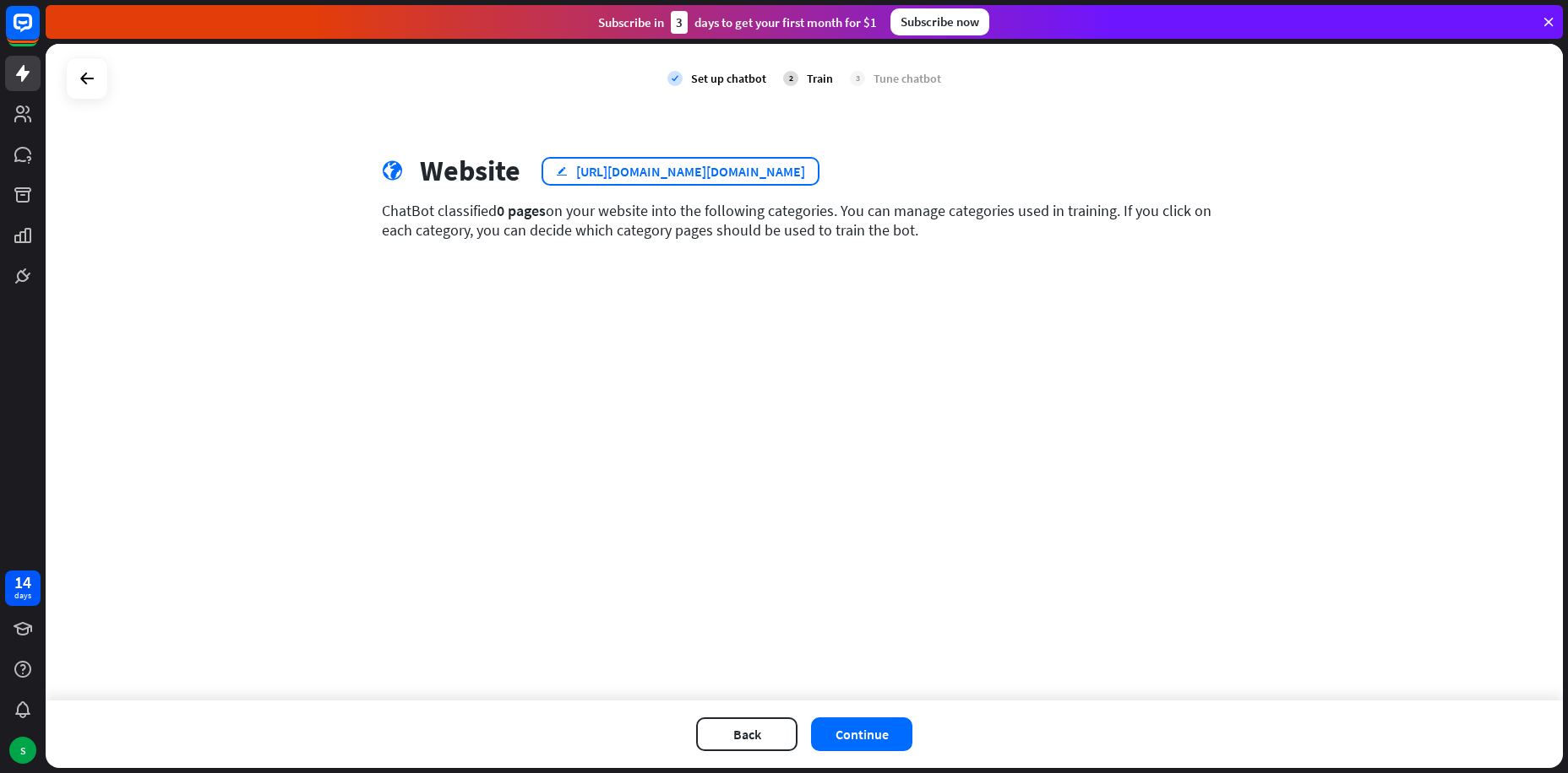
click at [556, 169] on icon "edit" at bounding box center [561, 170] width 12 height 11
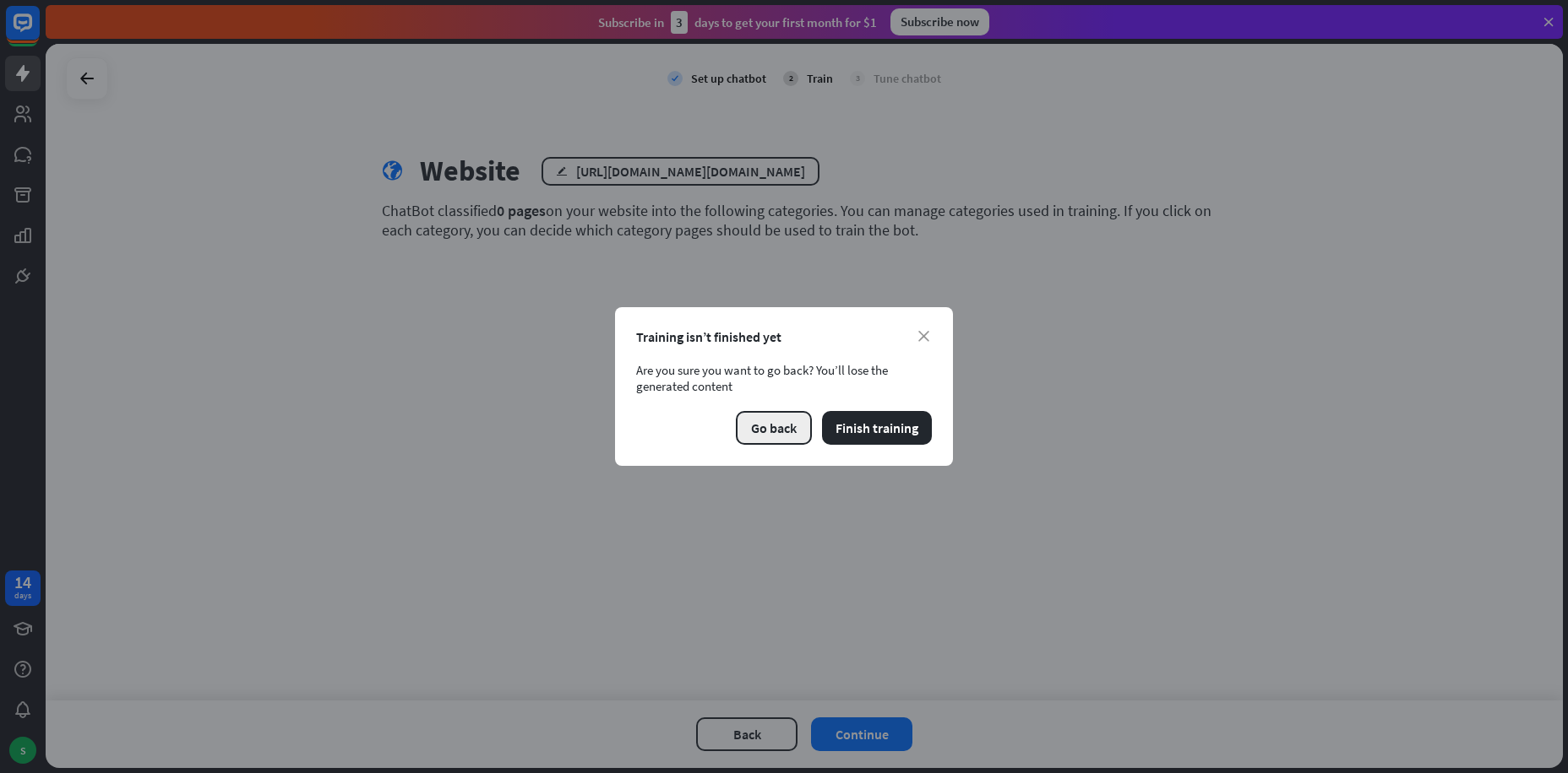
click at [760, 428] on button "Go back" at bounding box center [774, 428] width 76 height 34
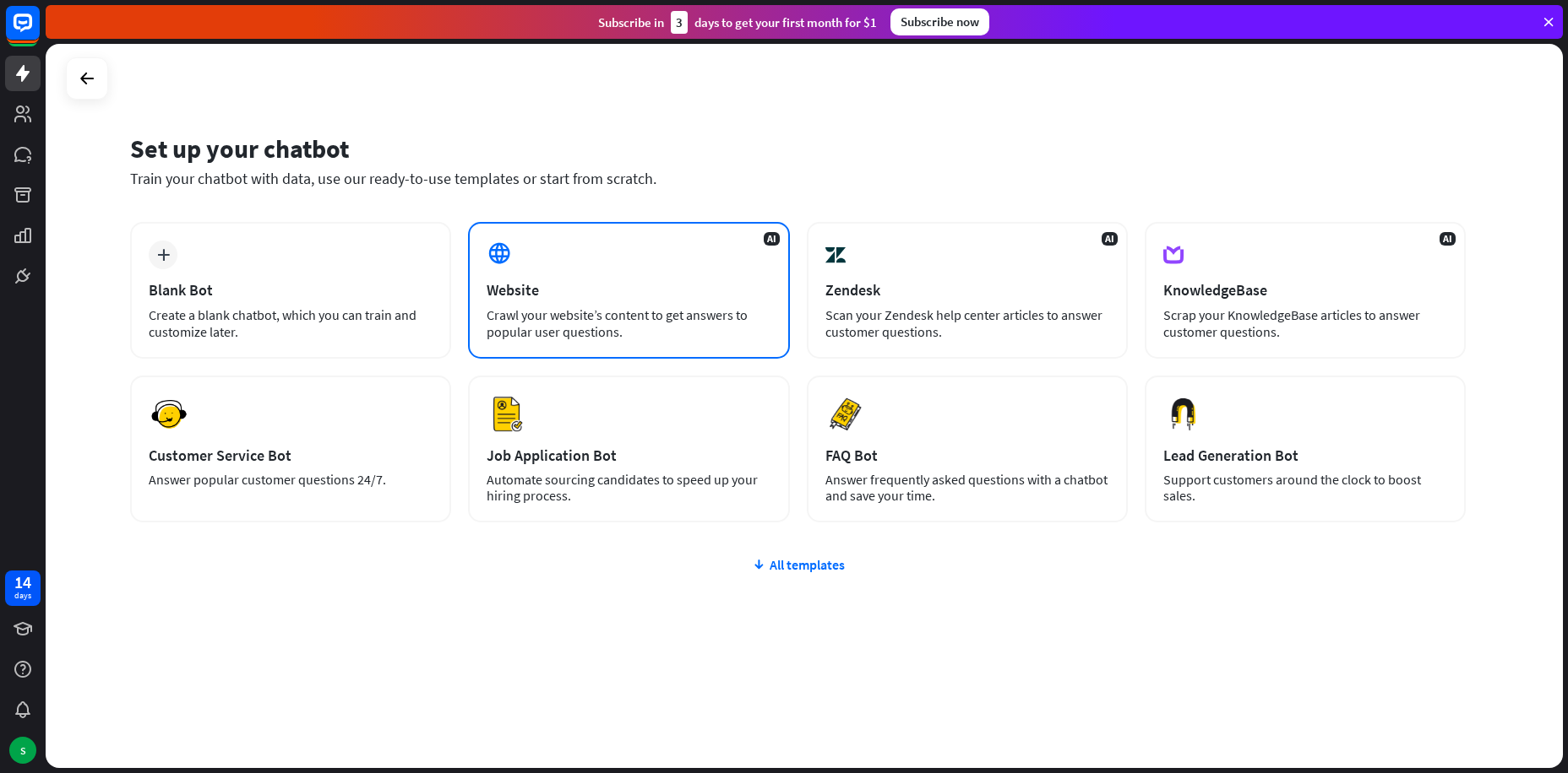
click at [630, 307] on div "Crawl your website’s content to get answers to popular user questions." at bounding box center [629, 323] width 283 height 34
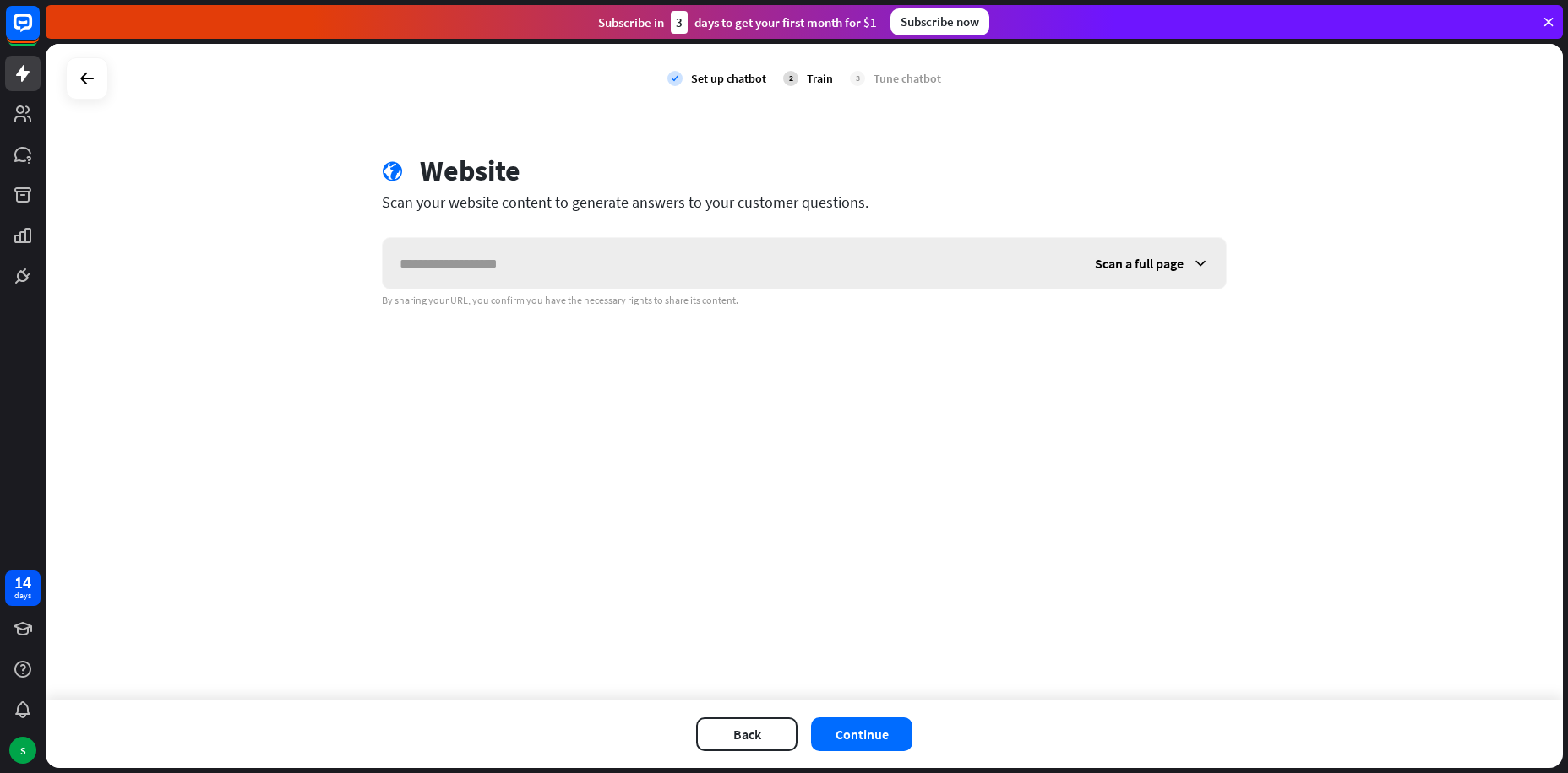
click at [651, 258] on input "text" at bounding box center [729, 264] width 695 height 51
type input "**********"
click at [861, 733] on button "Continue" at bounding box center [861, 734] width 102 height 34
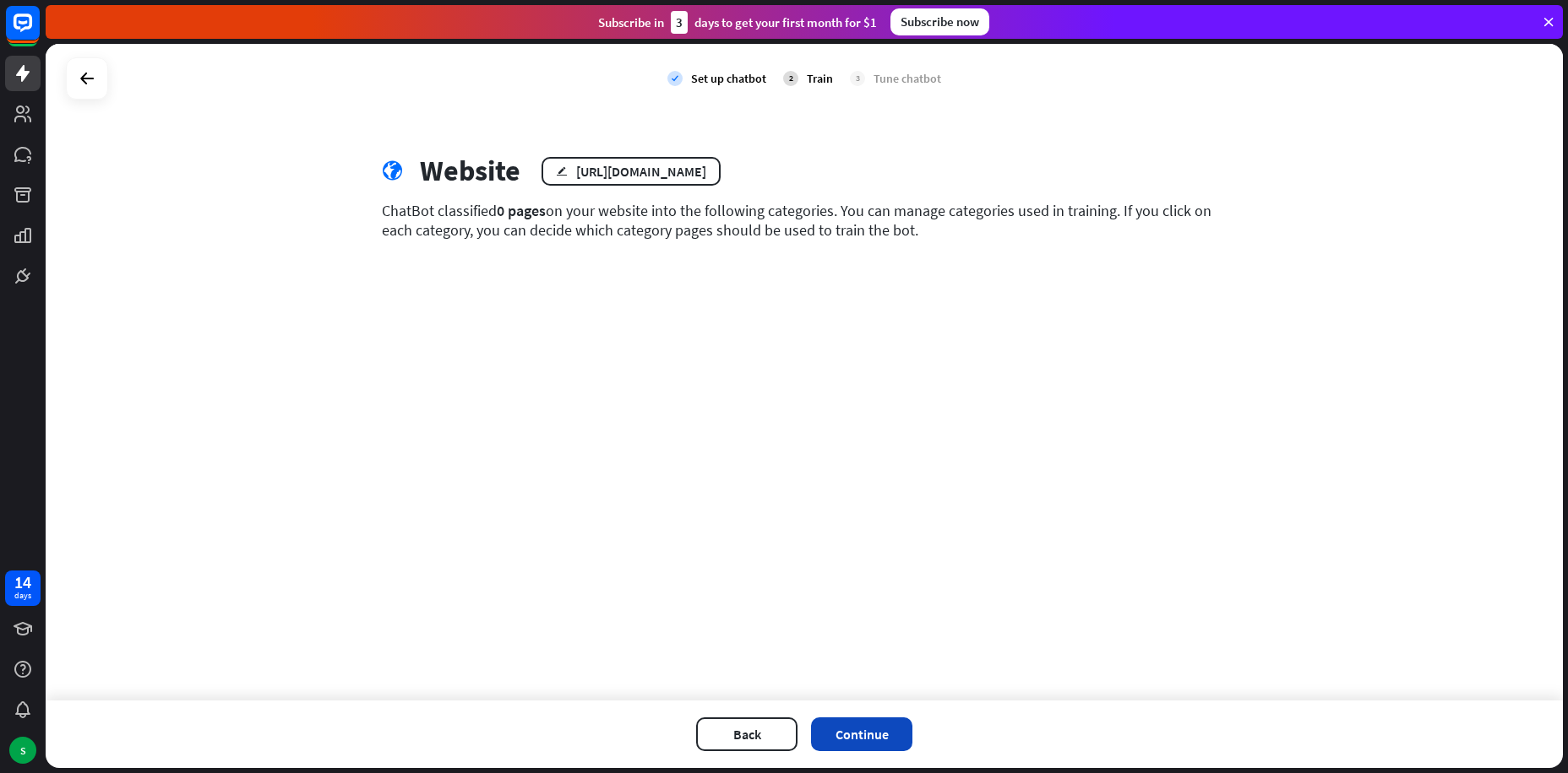
click at [855, 741] on button "Continue" at bounding box center [861, 734] width 102 height 34
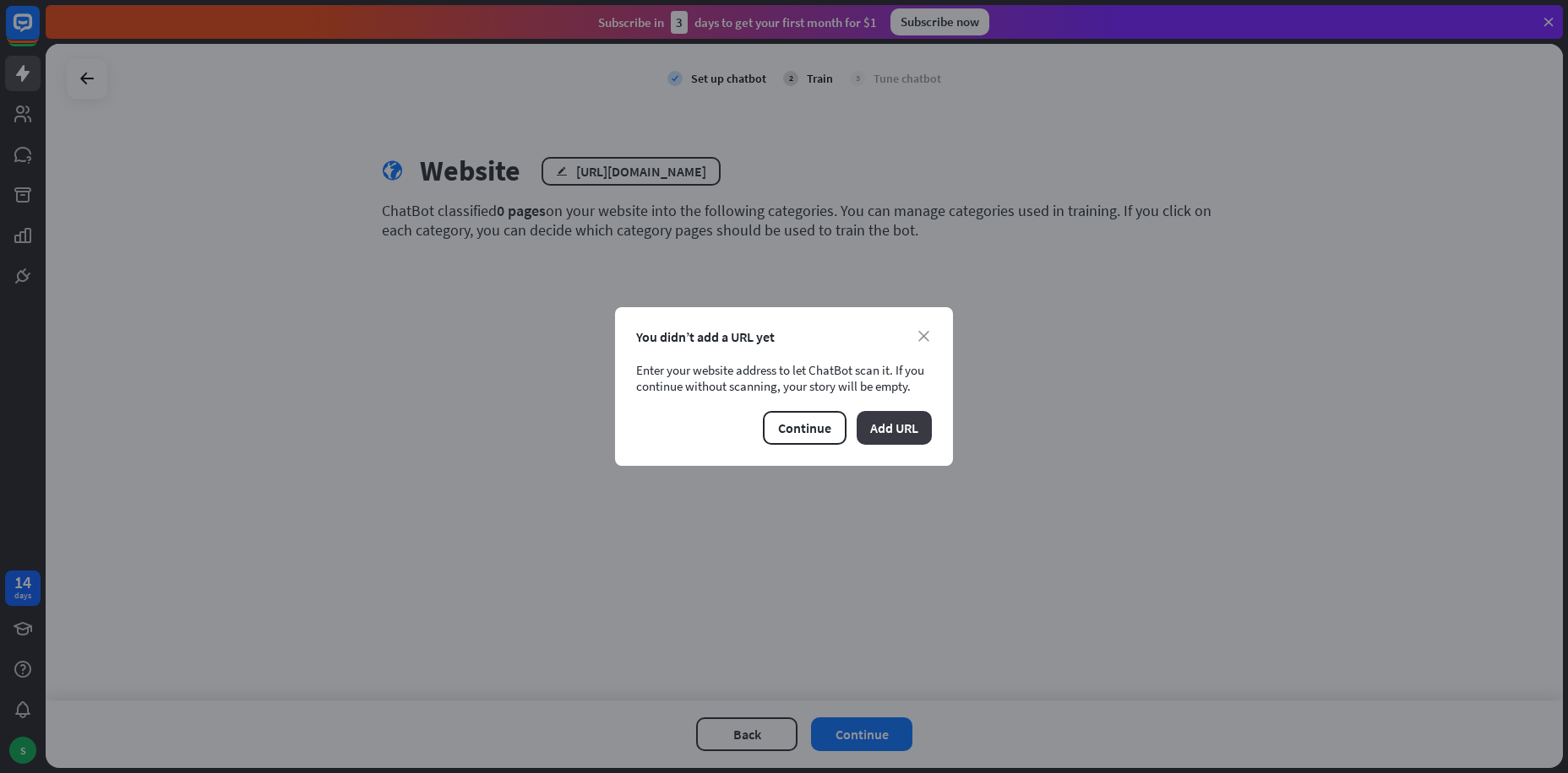
click at [907, 425] on button "Add URL" at bounding box center [893, 428] width 75 height 34
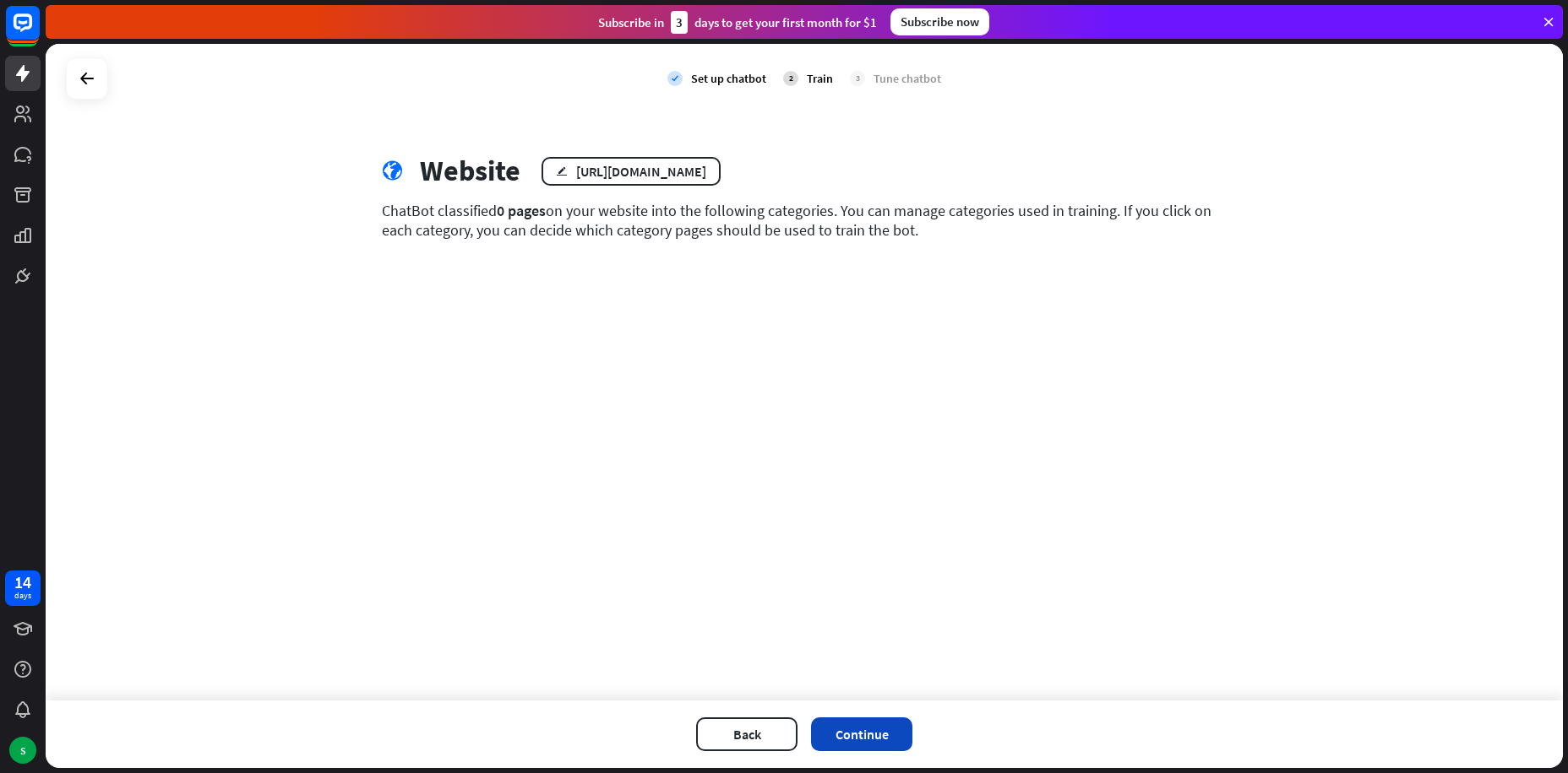
click at [865, 736] on button "Continue" at bounding box center [861, 734] width 102 height 34
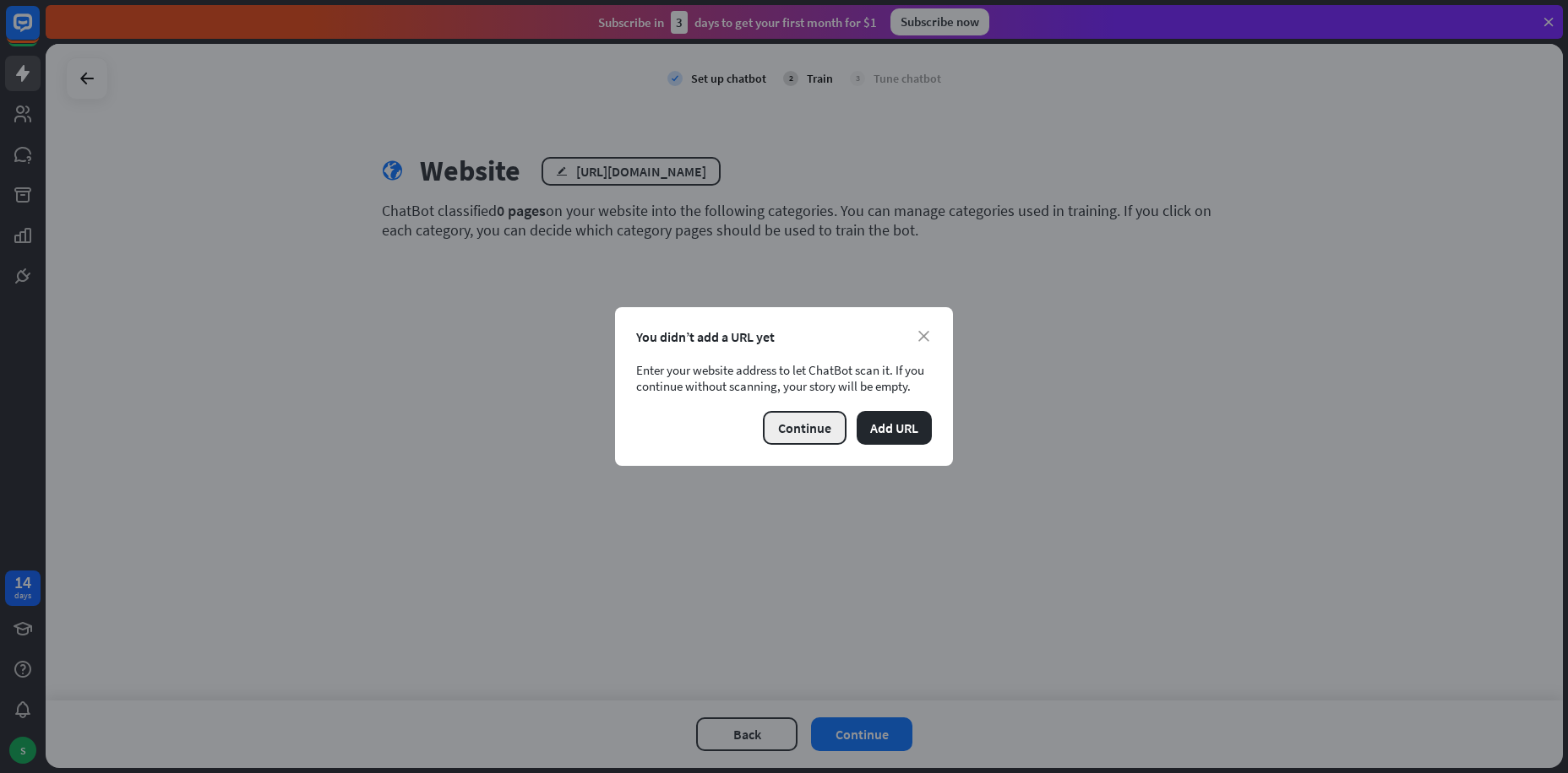
click at [792, 430] on button "Continue" at bounding box center [805, 428] width 84 height 34
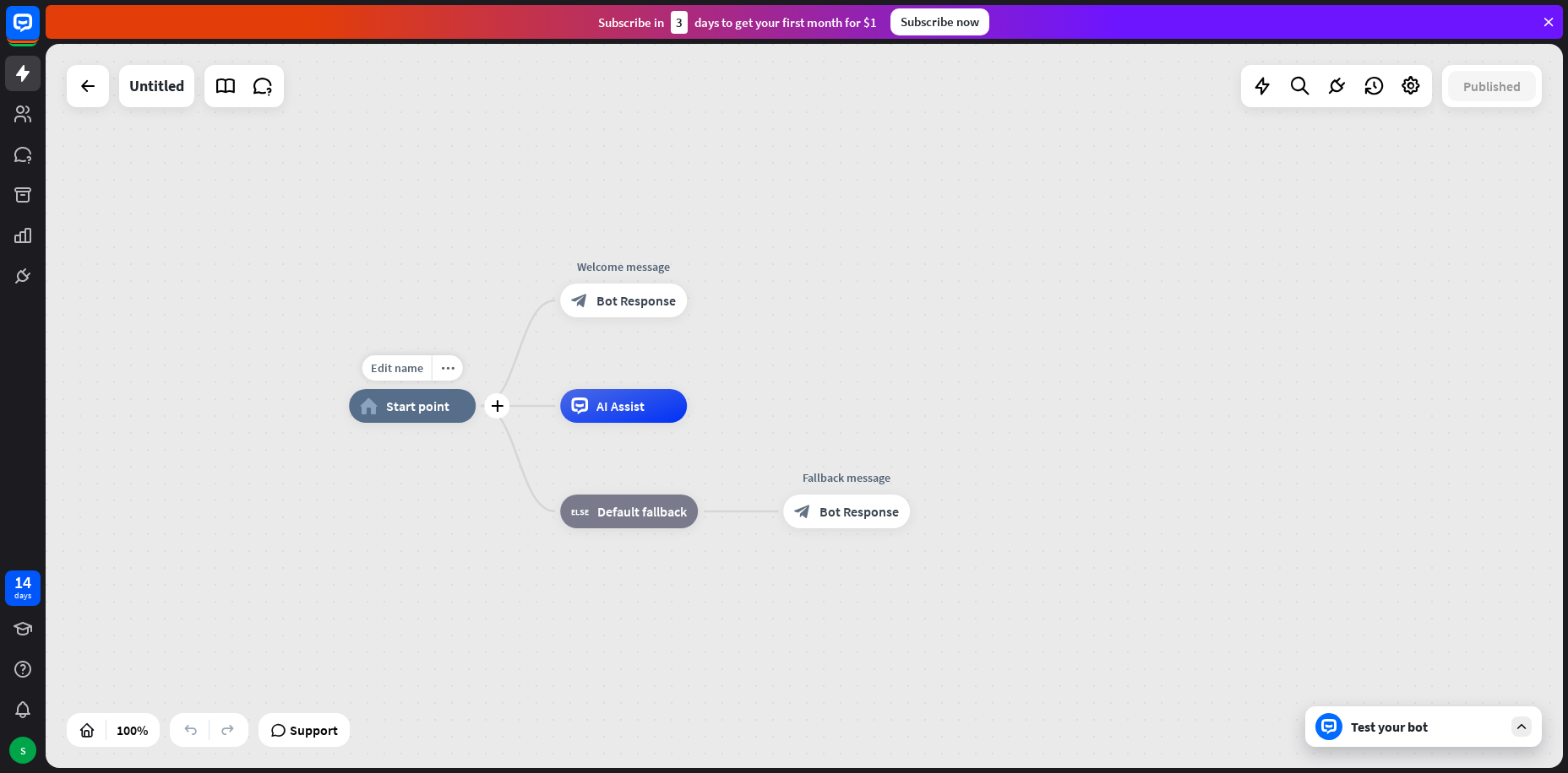
click at [416, 417] on div "home_2 Start point" at bounding box center [413, 406] width 127 height 34
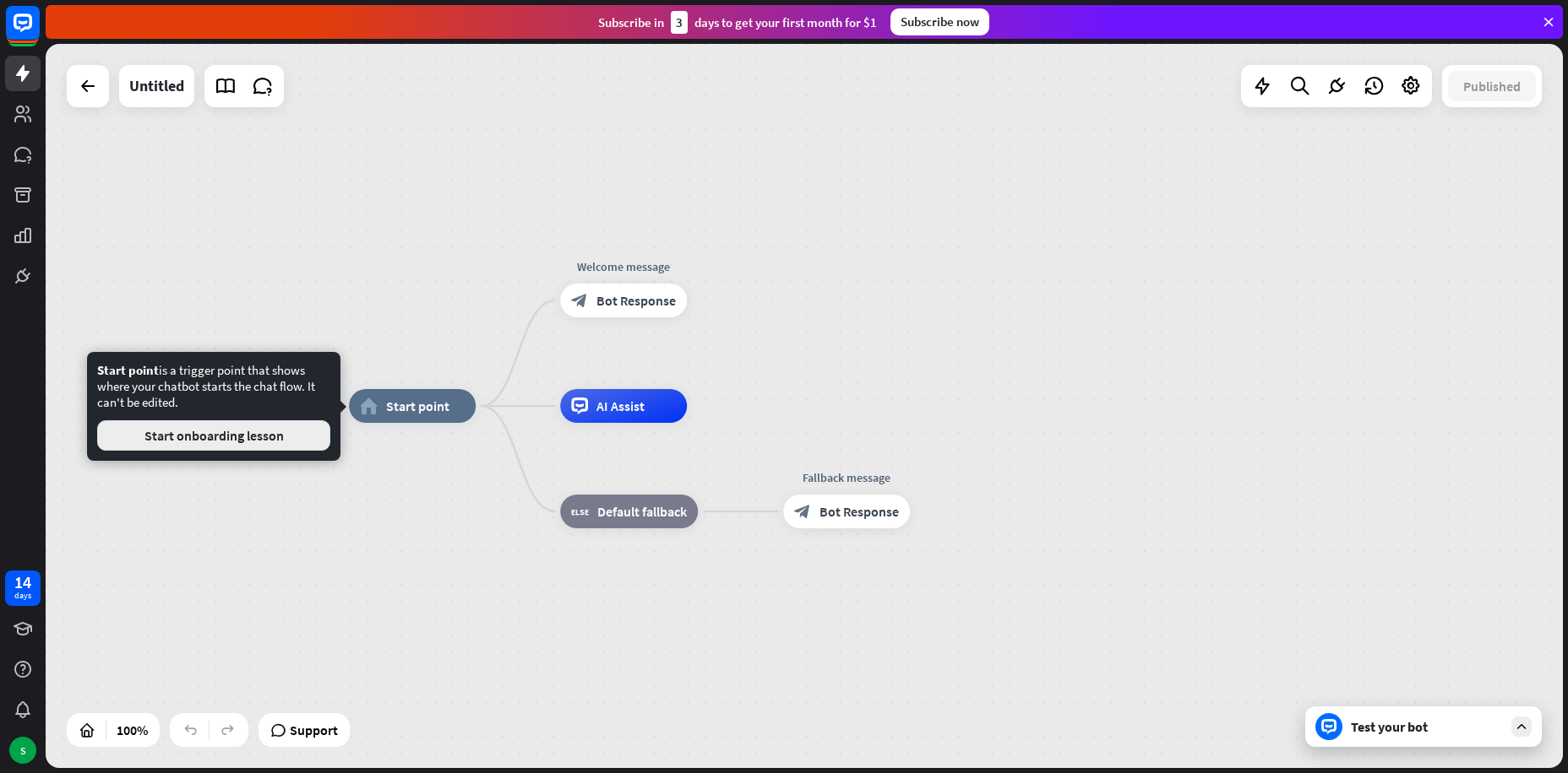
click at [241, 434] on button "Start onboarding lesson" at bounding box center [213, 435] width 233 height 30
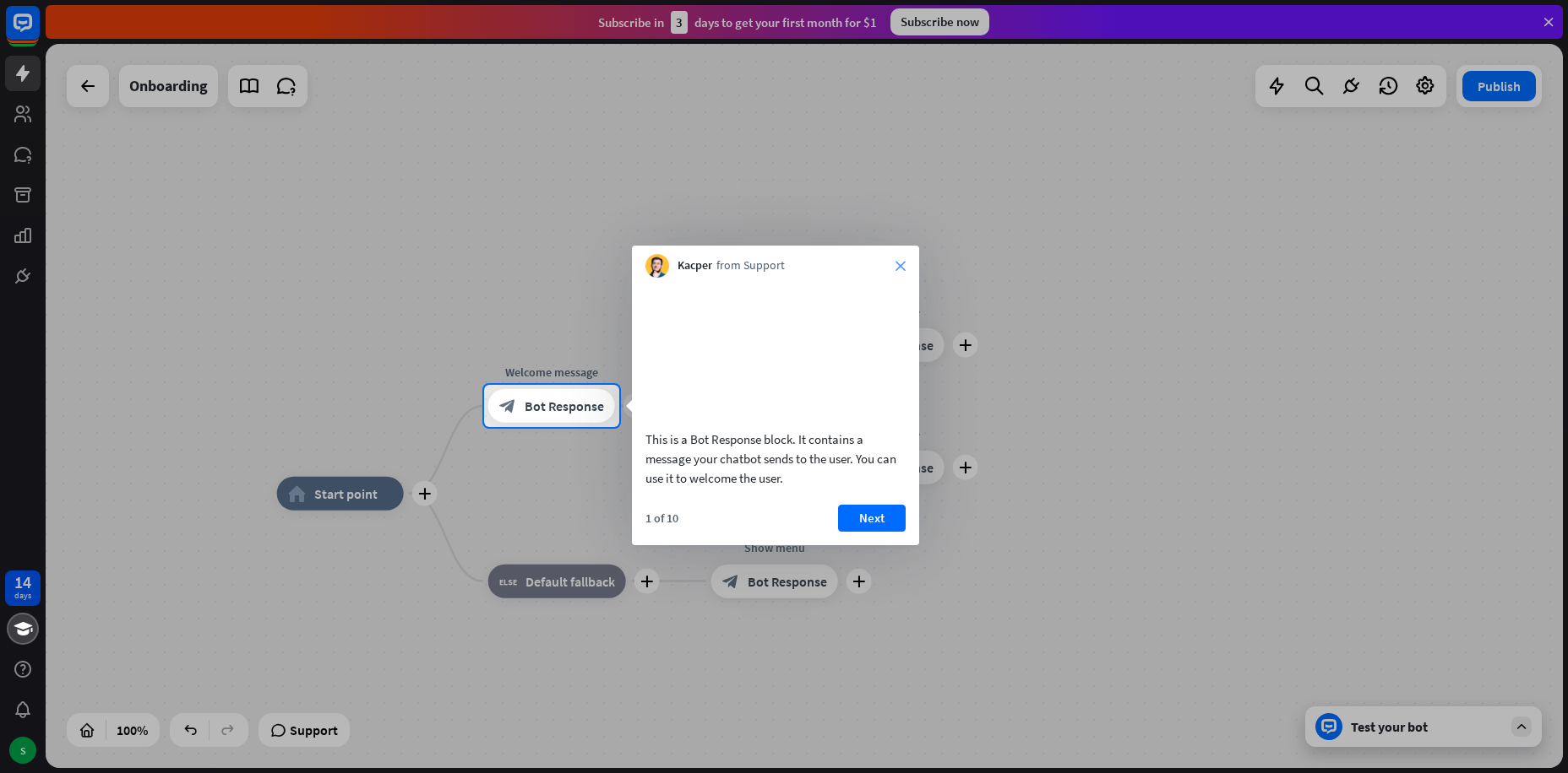
click at [896, 264] on icon "close" at bounding box center [900, 266] width 10 height 10
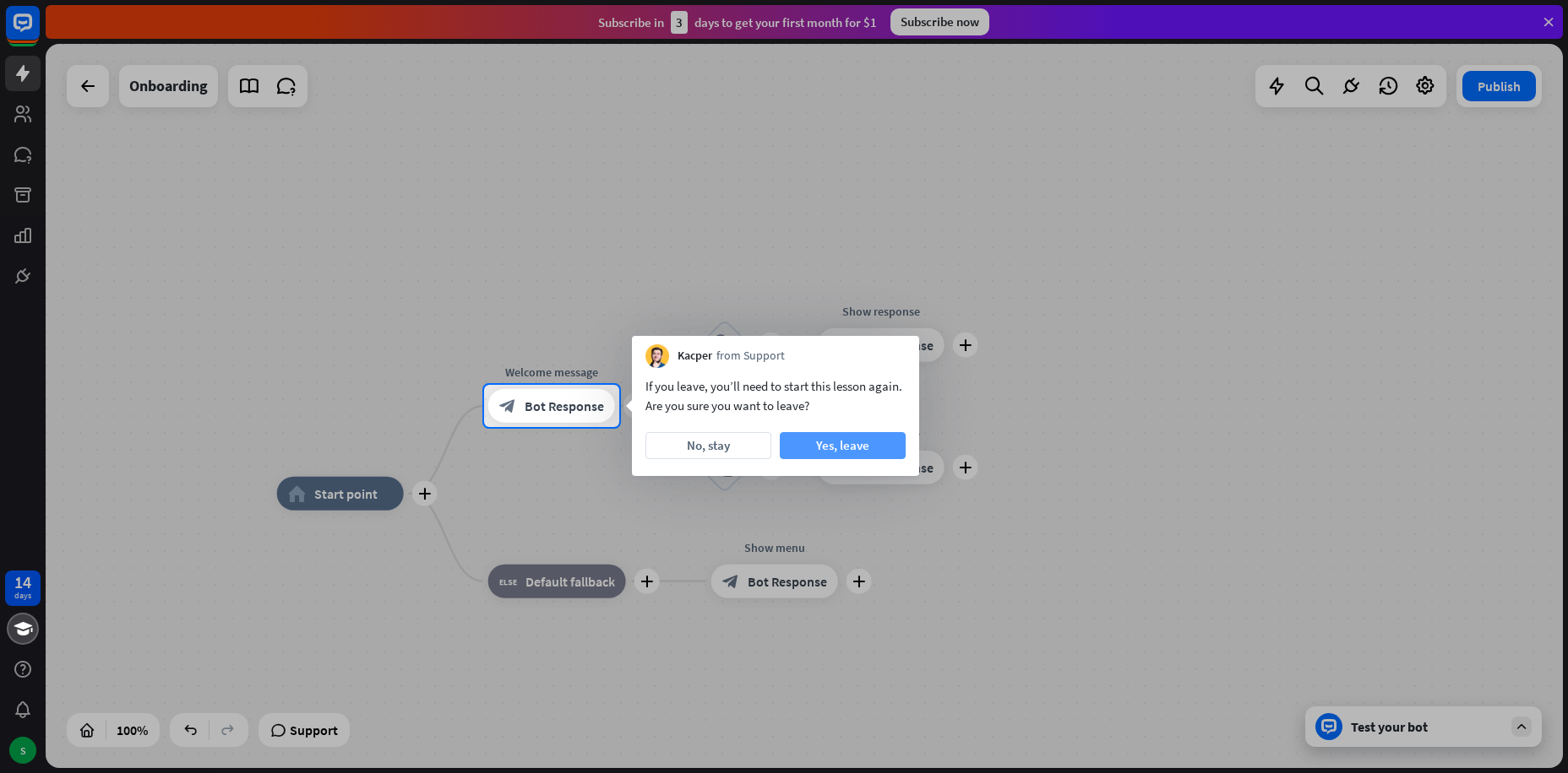
click at [861, 446] on button "Yes, leave" at bounding box center [842, 446] width 126 height 27
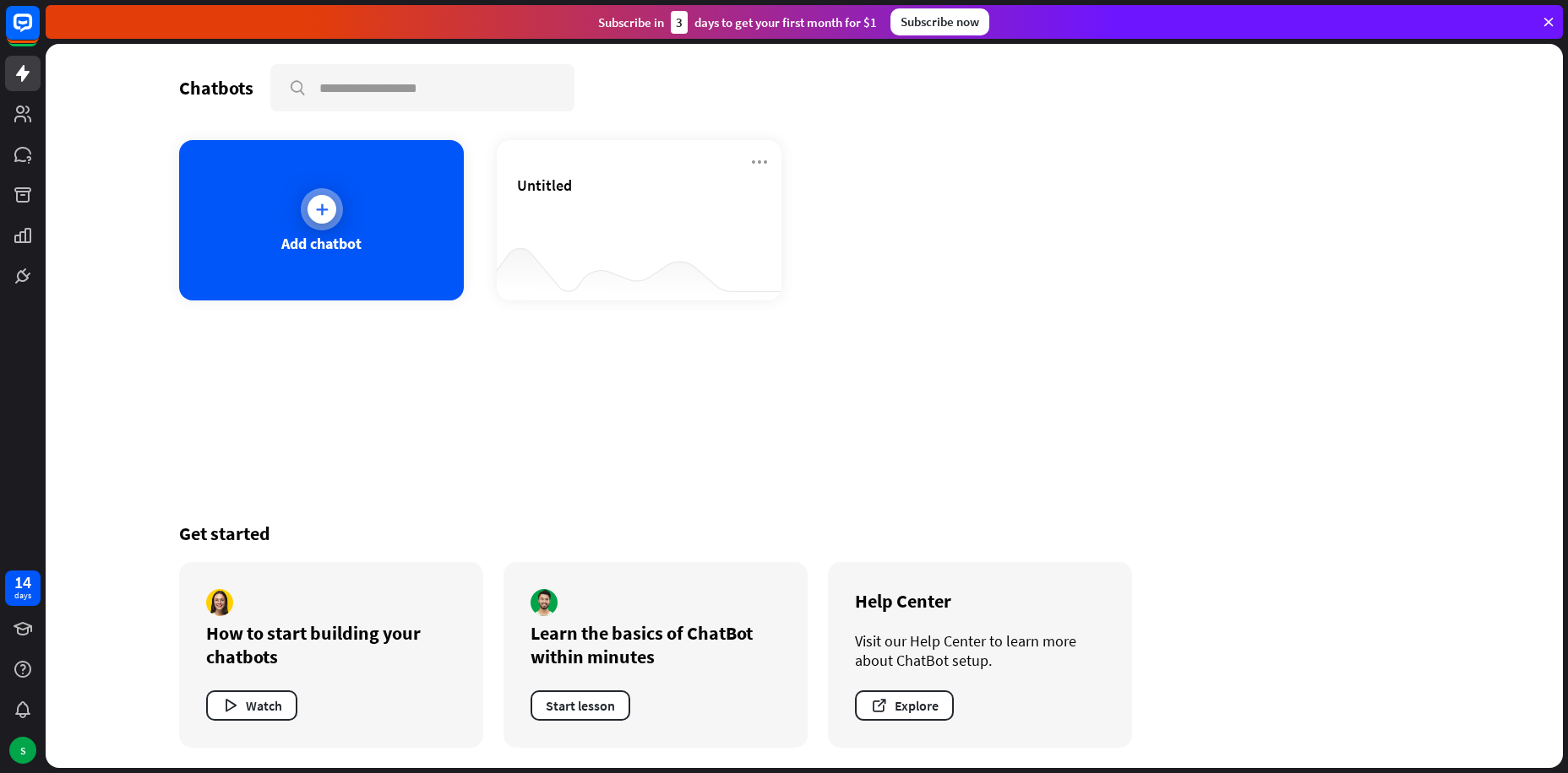
click at [381, 272] on div "Add chatbot" at bounding box center [321, 220] width 284 height 160
